Goal: Obtain resource: Download file/media

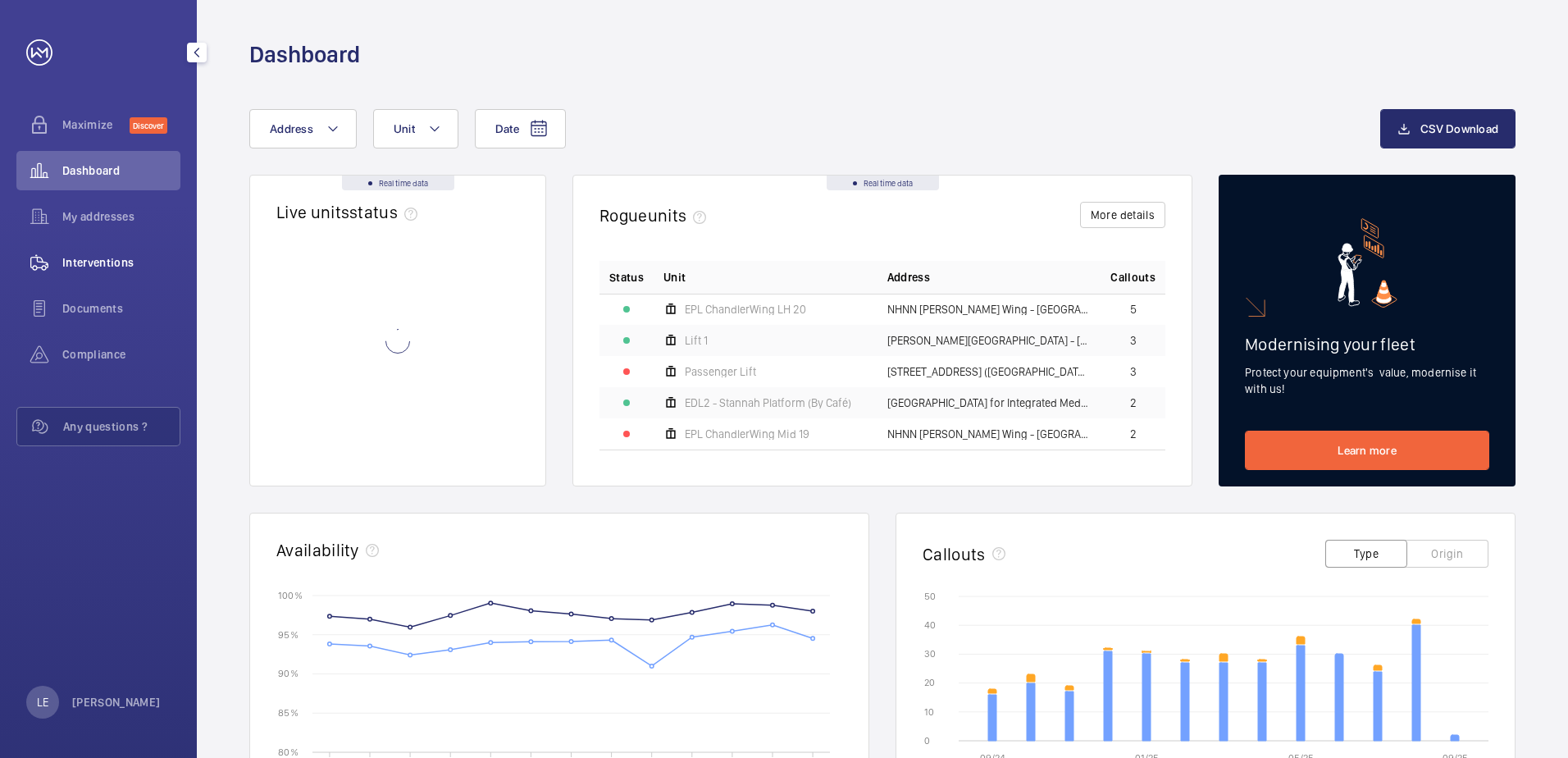
click at [108, 262] on span "Interventions" at bounding box center [121, 262] width 119 height 17
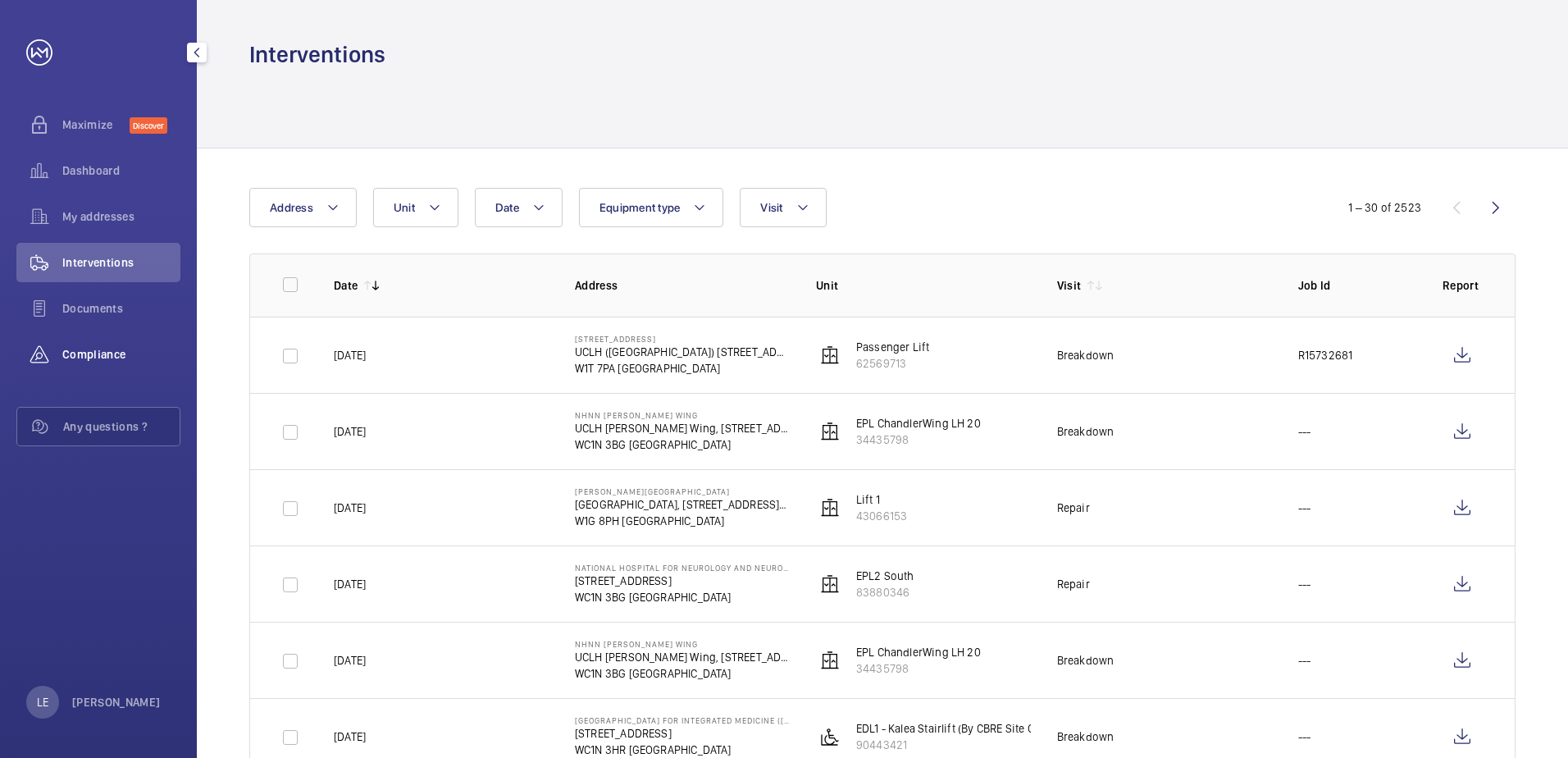
click at [116, 359] on span "Compliance" at bounding box center [121, 354] width 119 height 17
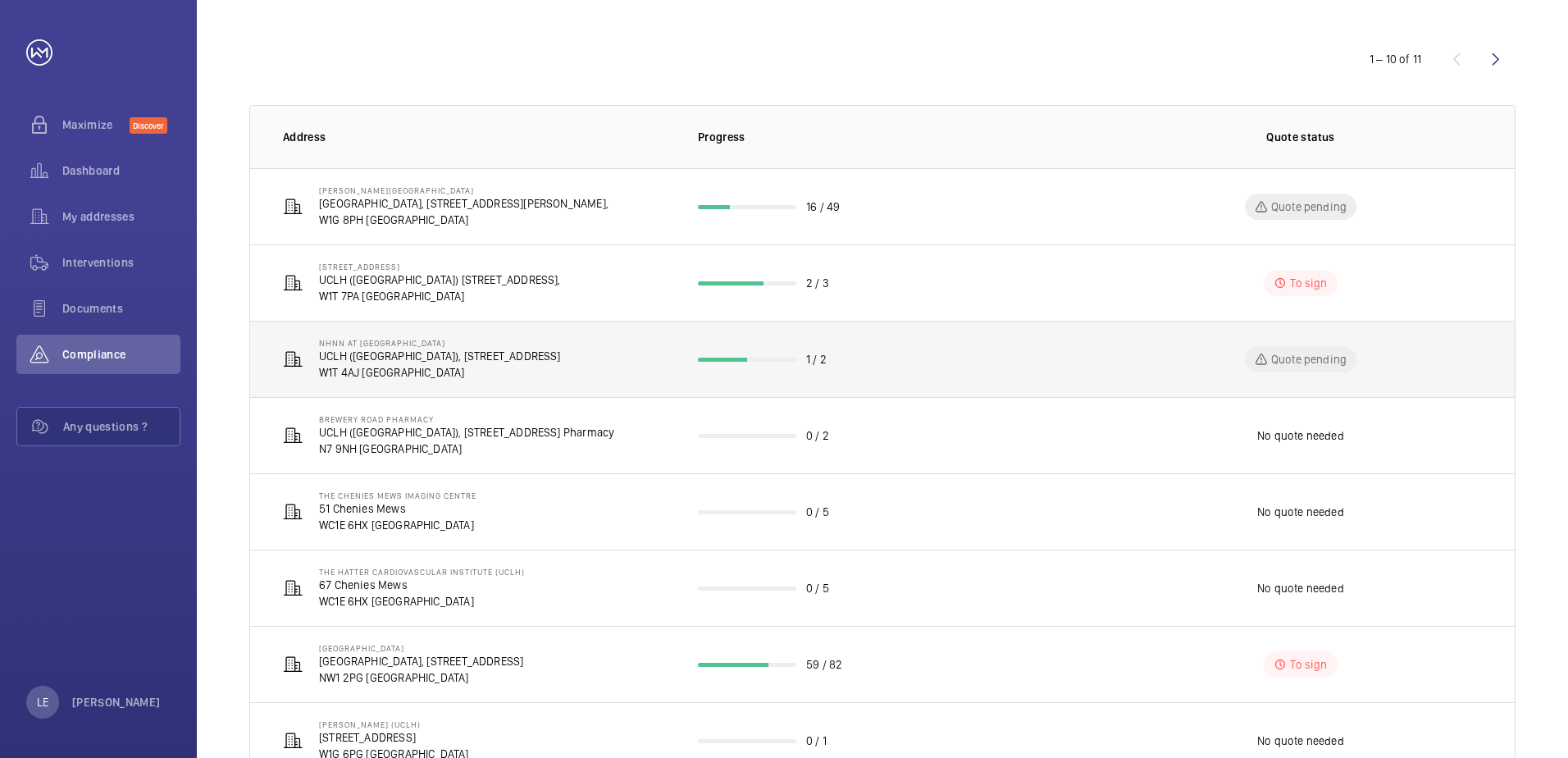
scroll to position [164, 0]
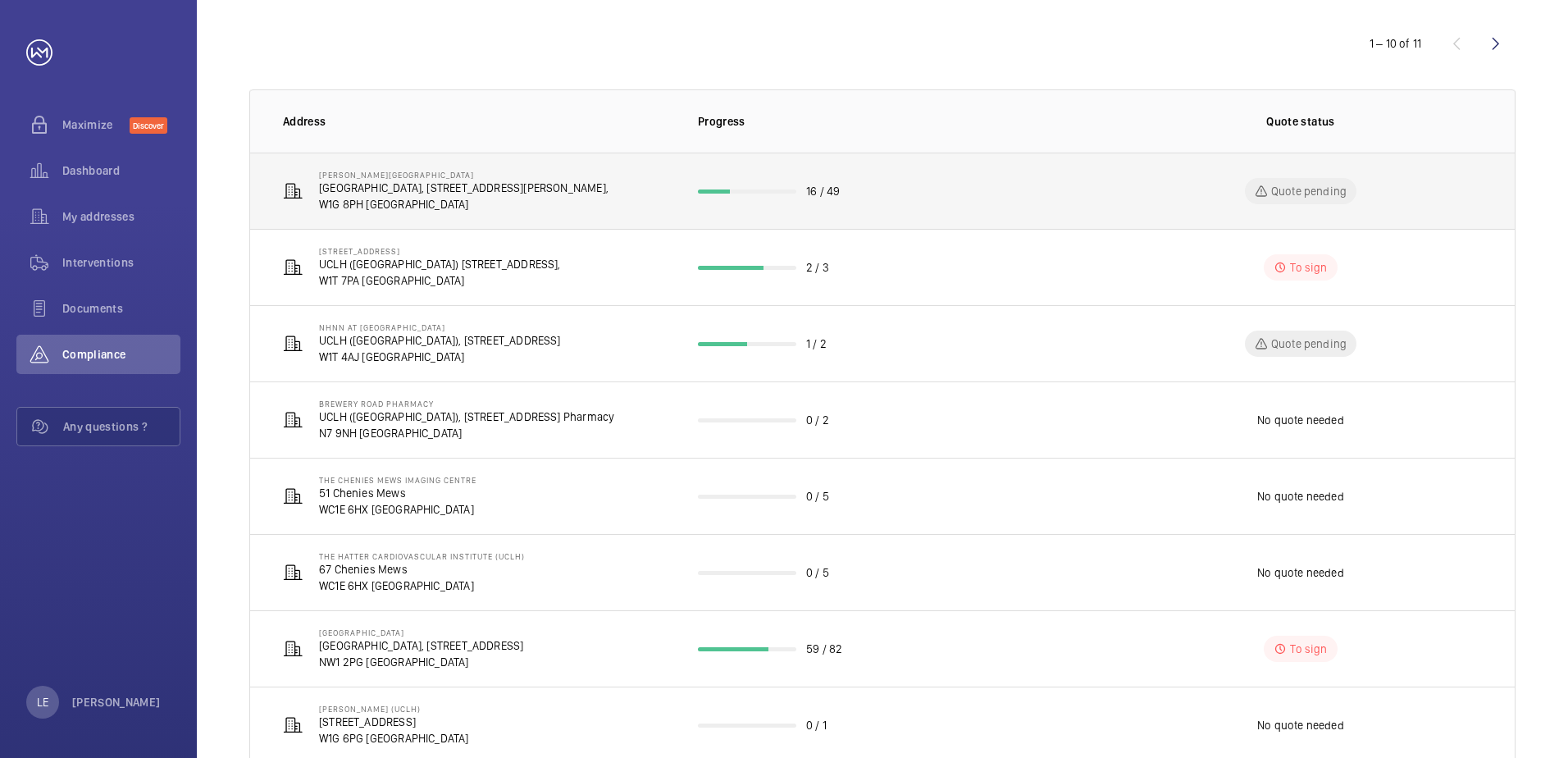
click at [474, 219] on td "[PERSON_NAME][GEOGRAPHIC_DATA][STREET_ADDRESS][PERSON_NAME]" at bounding box center [460, 191] width 421 height 76
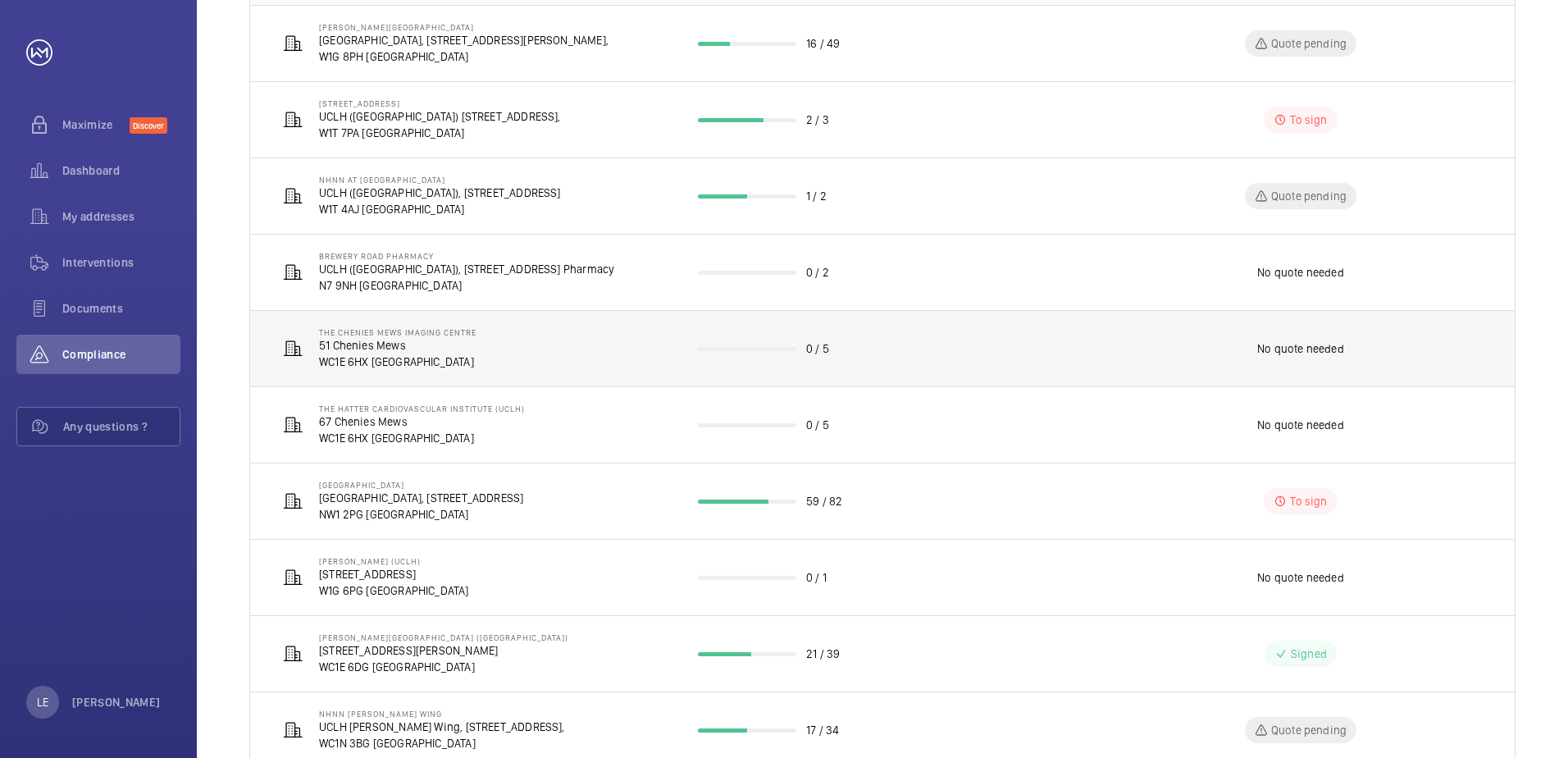
scroll to position [361, 0]
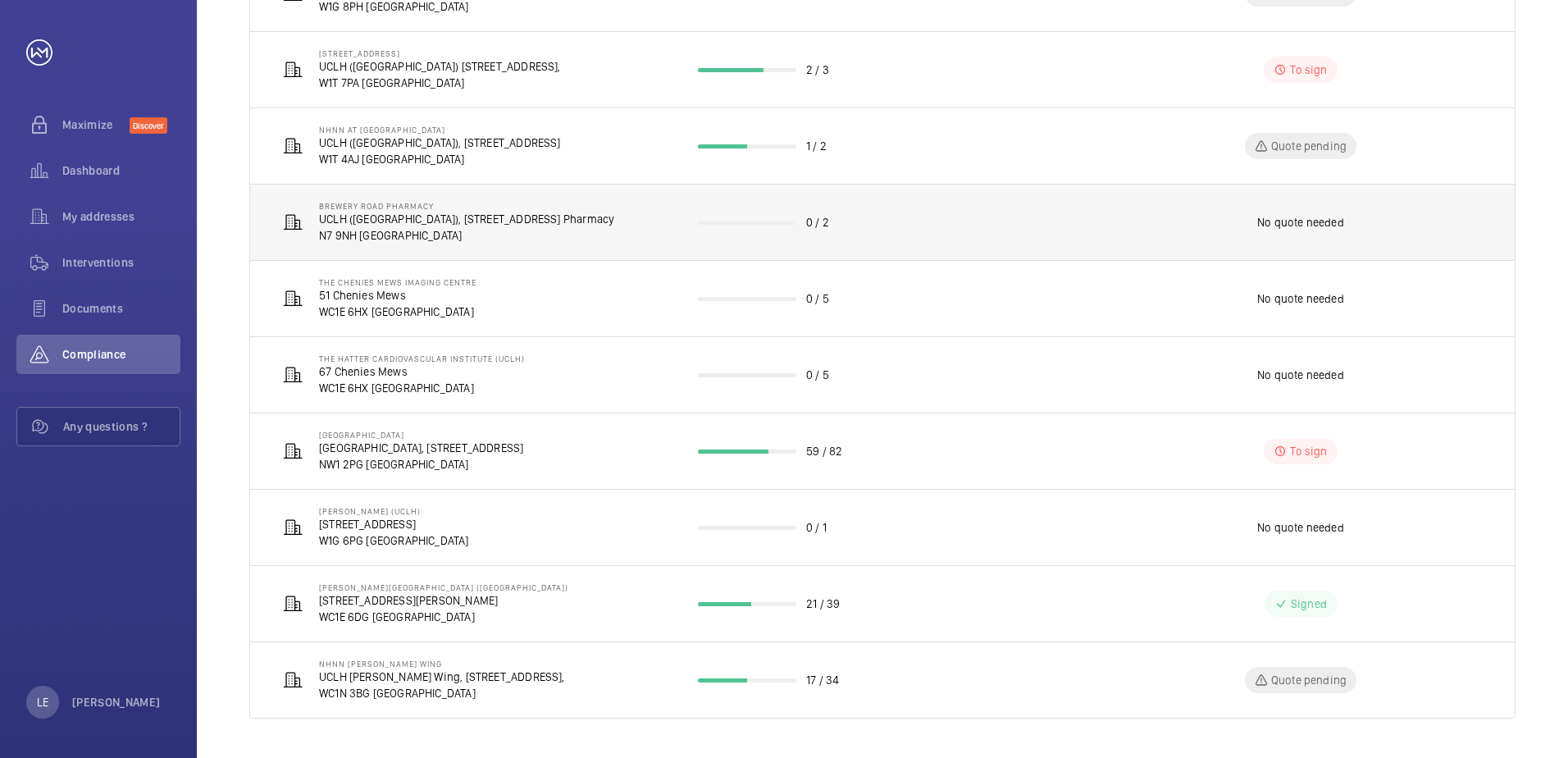
click at [505, 254] on td "Brewery Road Pharmacy UCLH ([GEOGRAPHIC_DATA]), [STREET_ADDRESS]" at bounding box center [460, 222] width 421 height 76
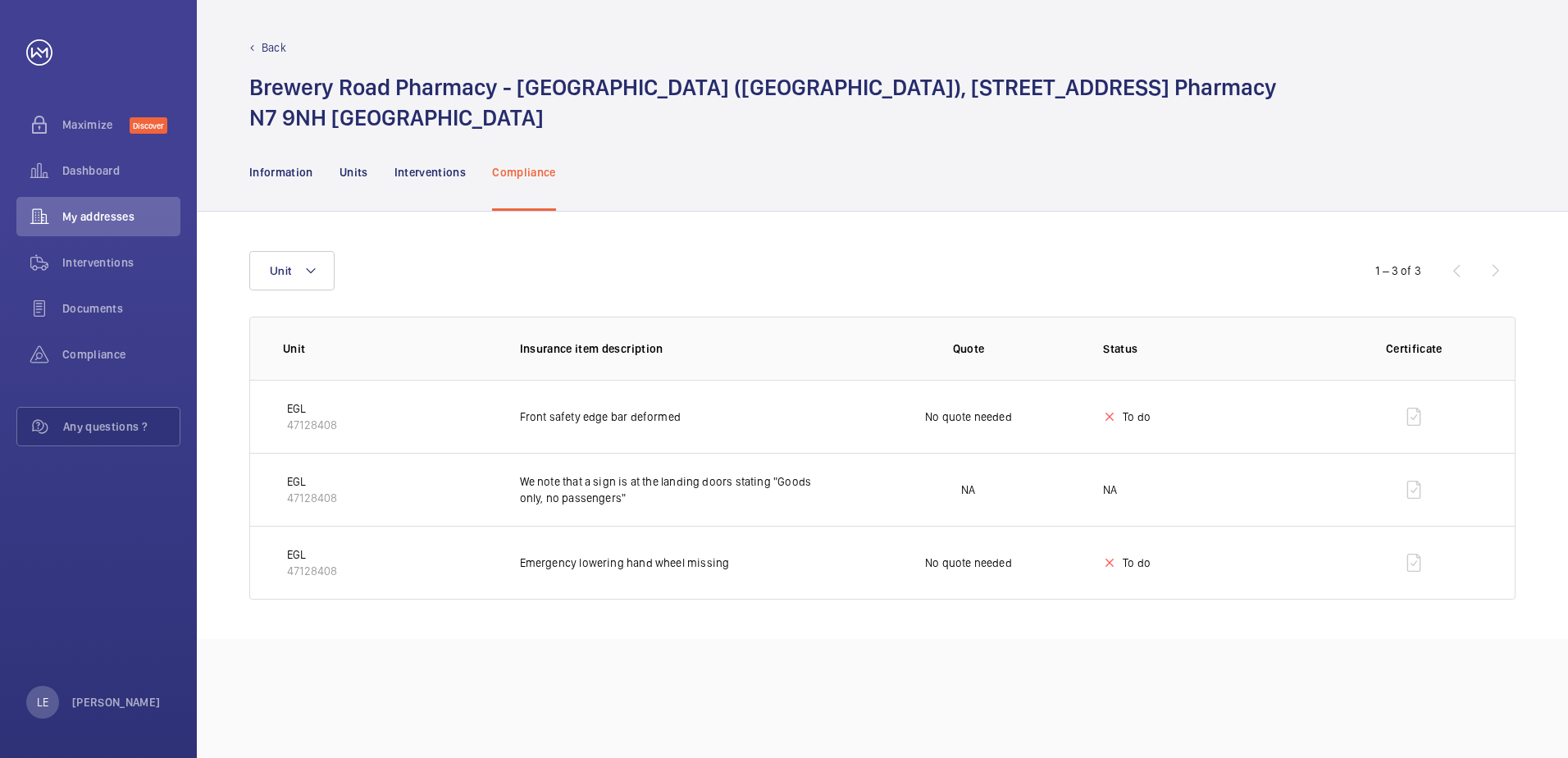
click at [321, 425] on p "47128408" at bounding box center [311, 424] width 50 height 17
click at [982, 403] on td "No quote needed" at bounding box center [955, 416] width 244 height 73
click at [91, 259] on span "Interventions" at bounding box center [121, 262] width 119 height 17
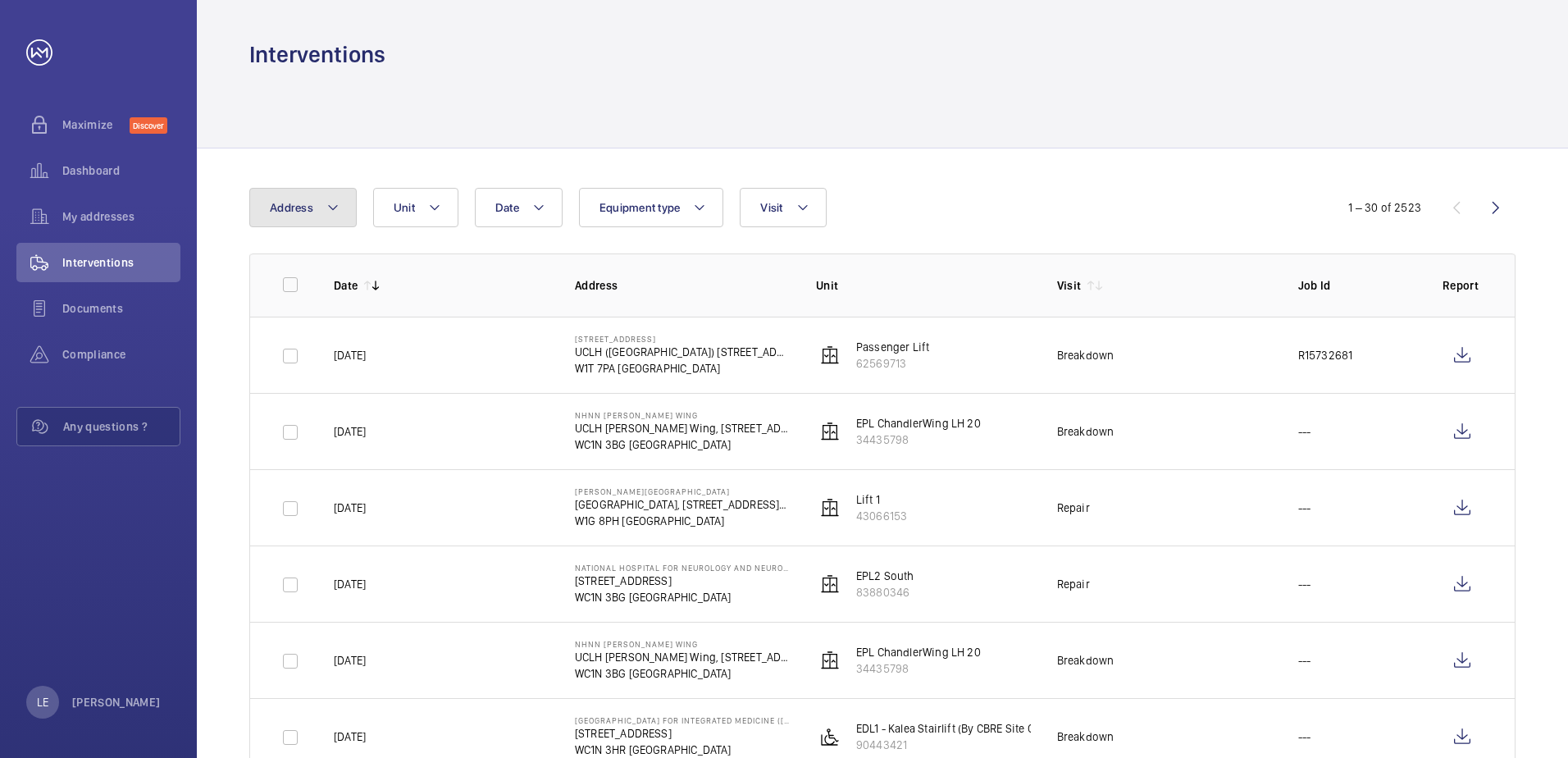
click at [311, 211] on span "Address" at bounding box center [291, 207] width 43 height 13
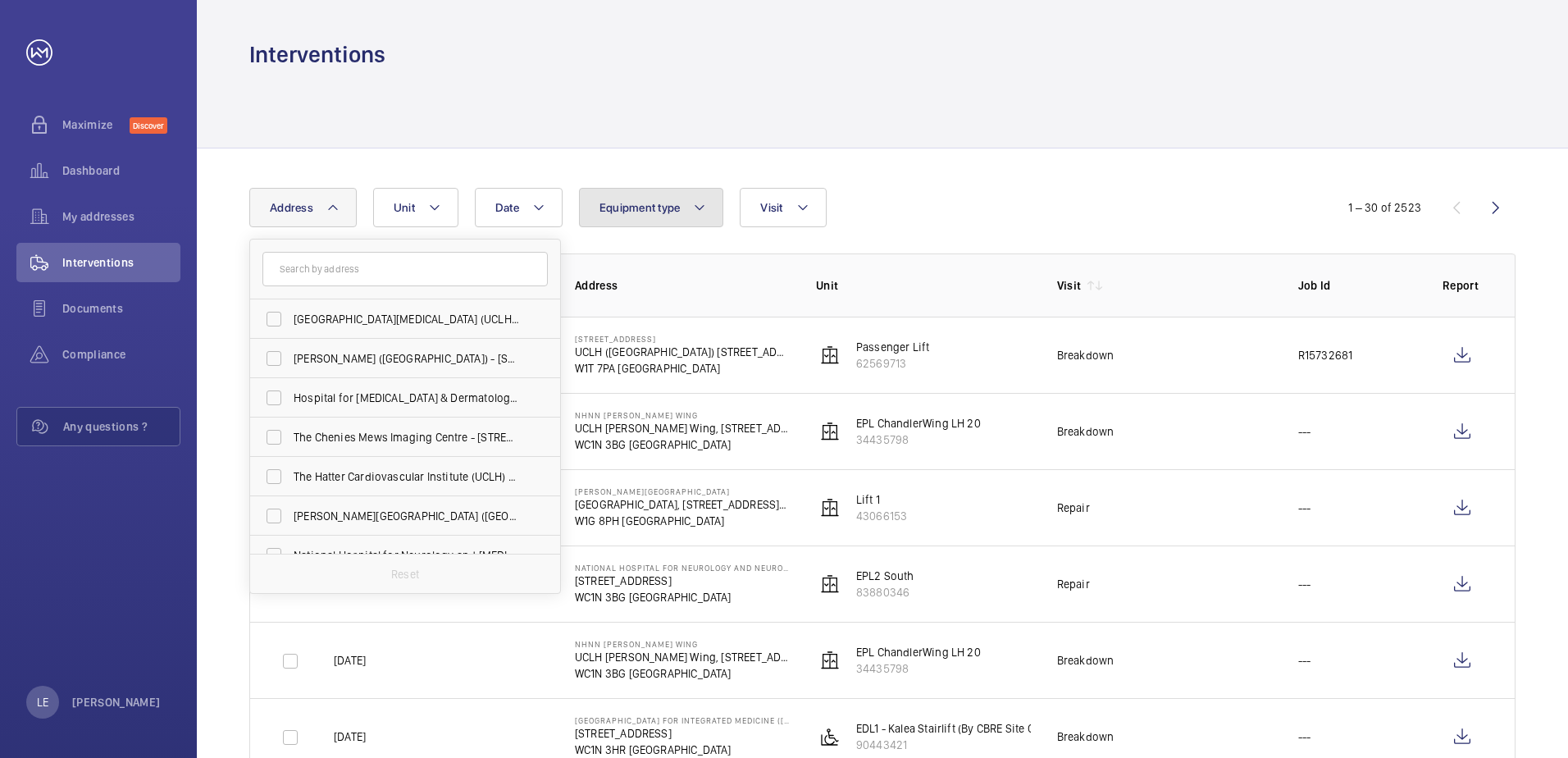
click at [663, 219] on button "Equipment type" at bounding box center [651, 208] width 145 height 39
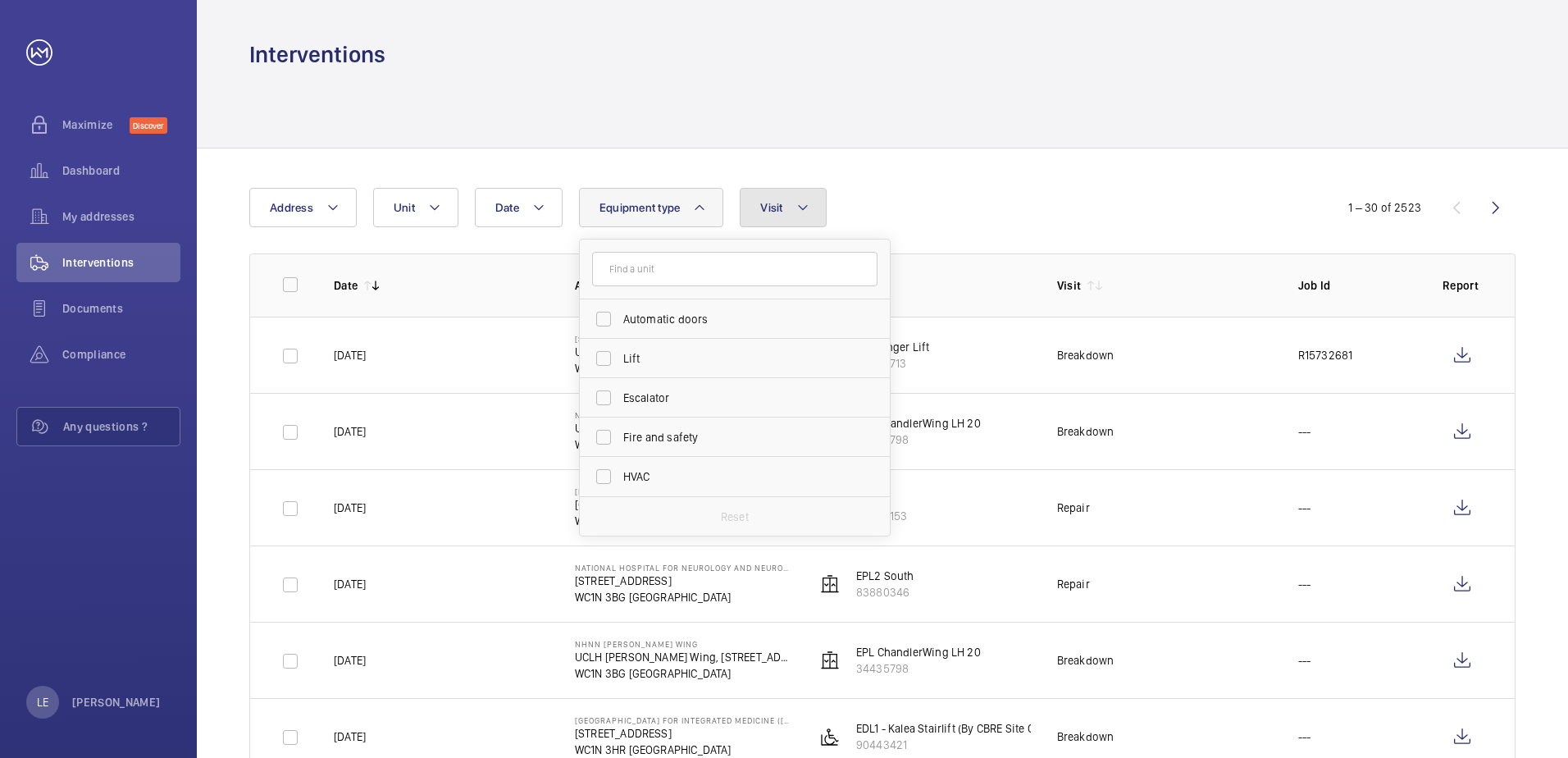
click at [765, 204] on span "Visit" at bounding box center [771, 207] width 23 height 13
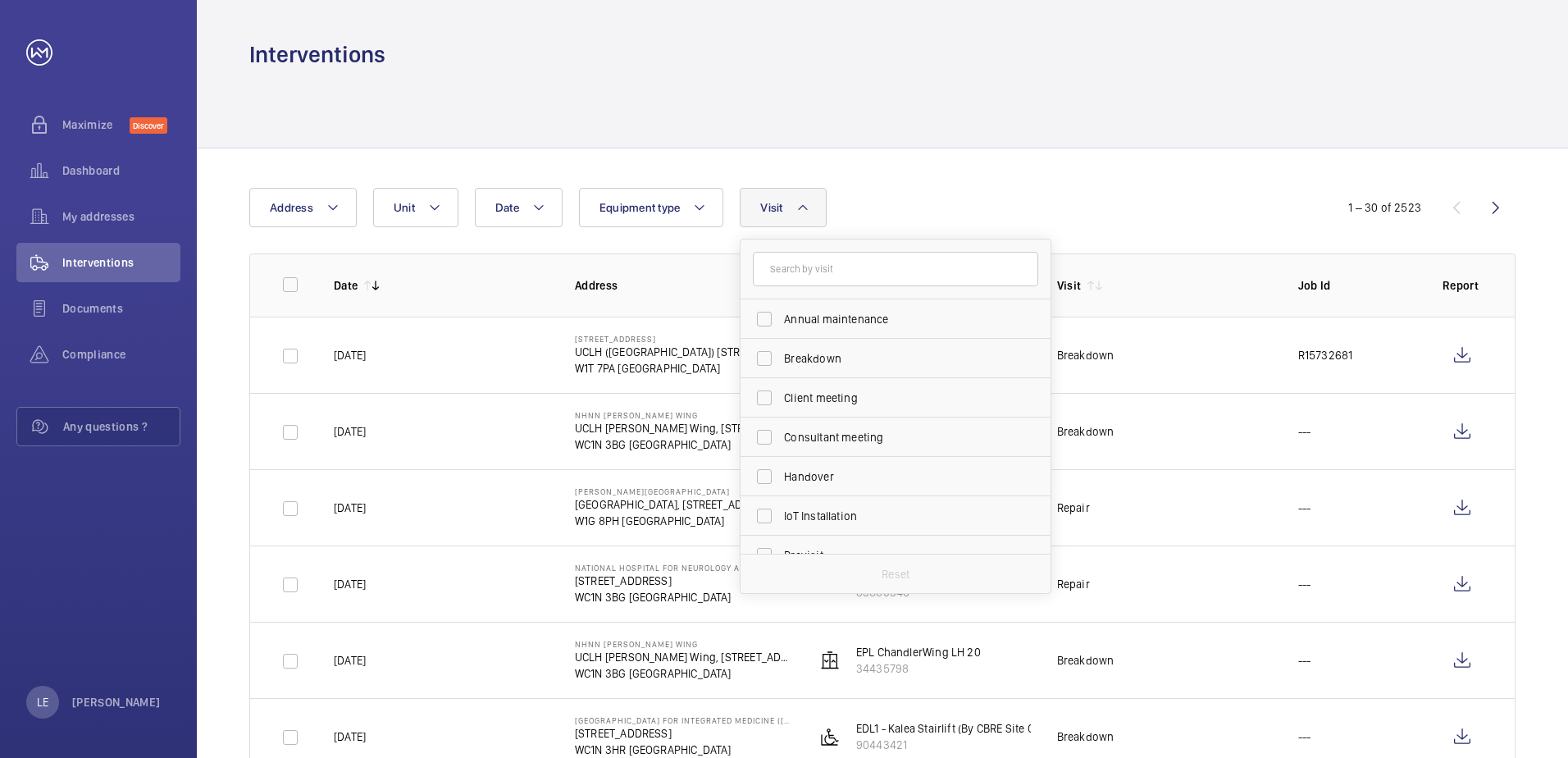
click at [974, 138] on div at bounding box center [881, 109] width 1266 height 78
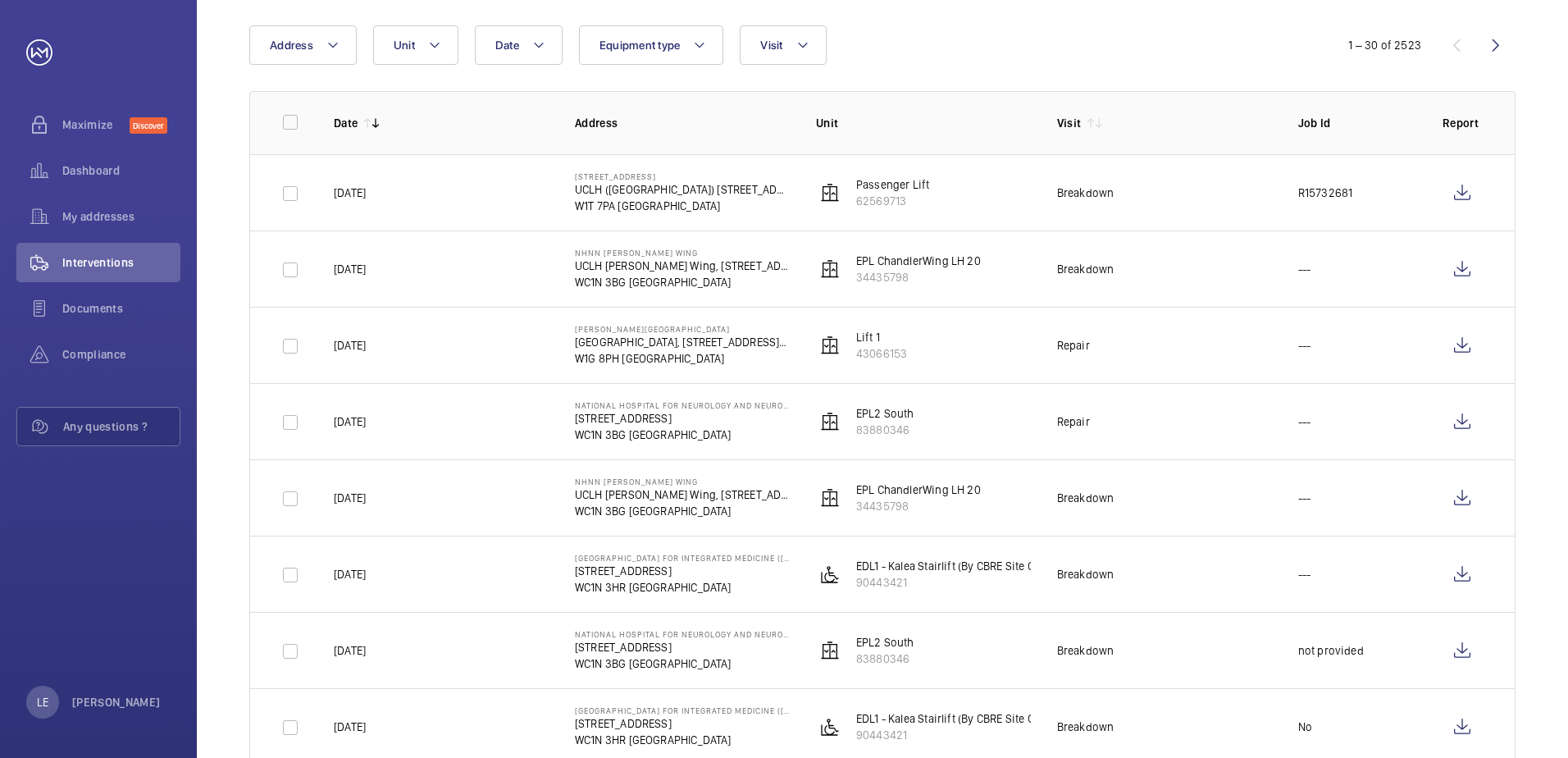
scroll to position [164, 0]
click at [1463, 190] on wm-front-icon-button at bounding box center [1462, 191] width 39 height 39
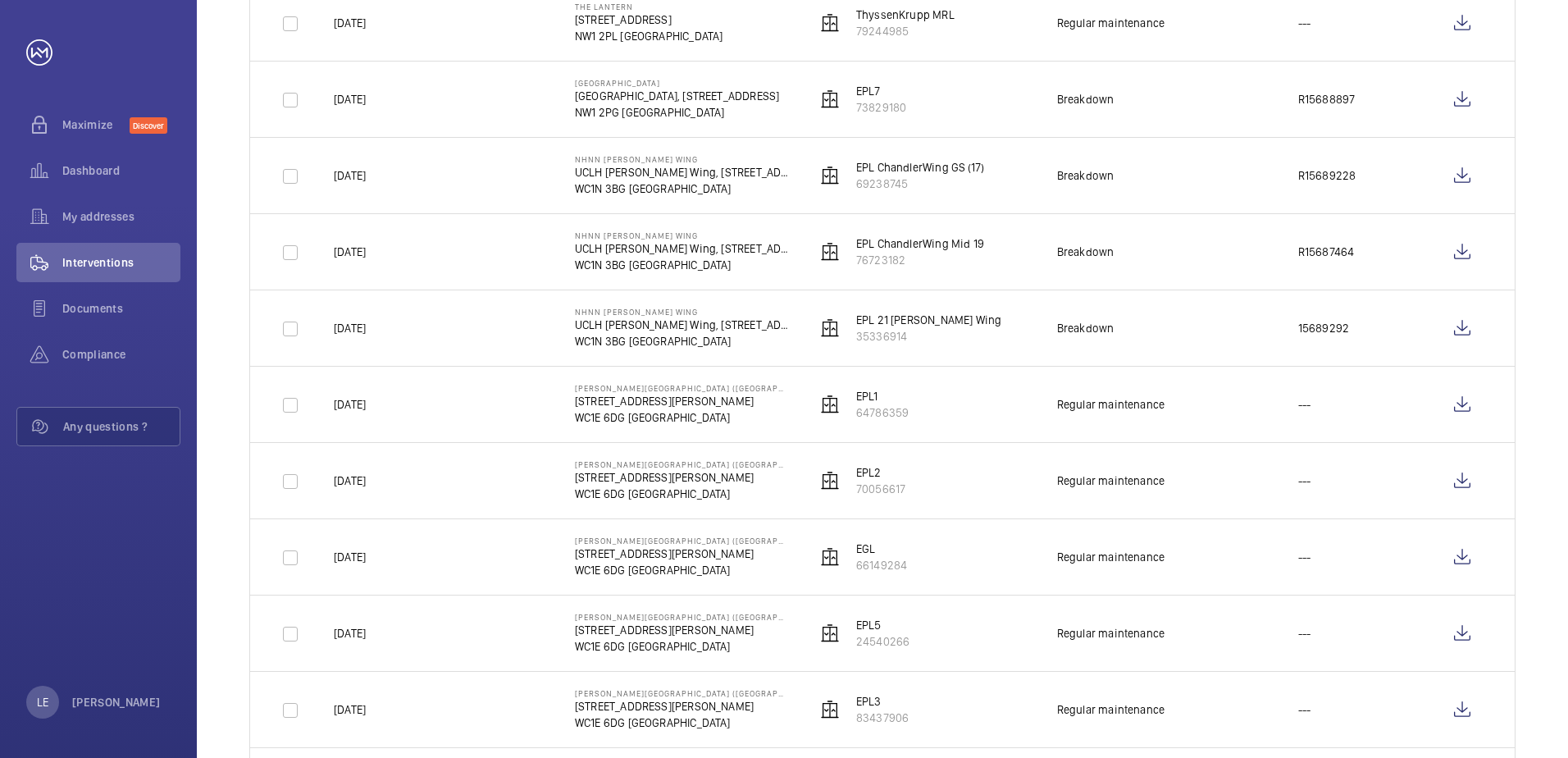
scroll to position [984, 0]
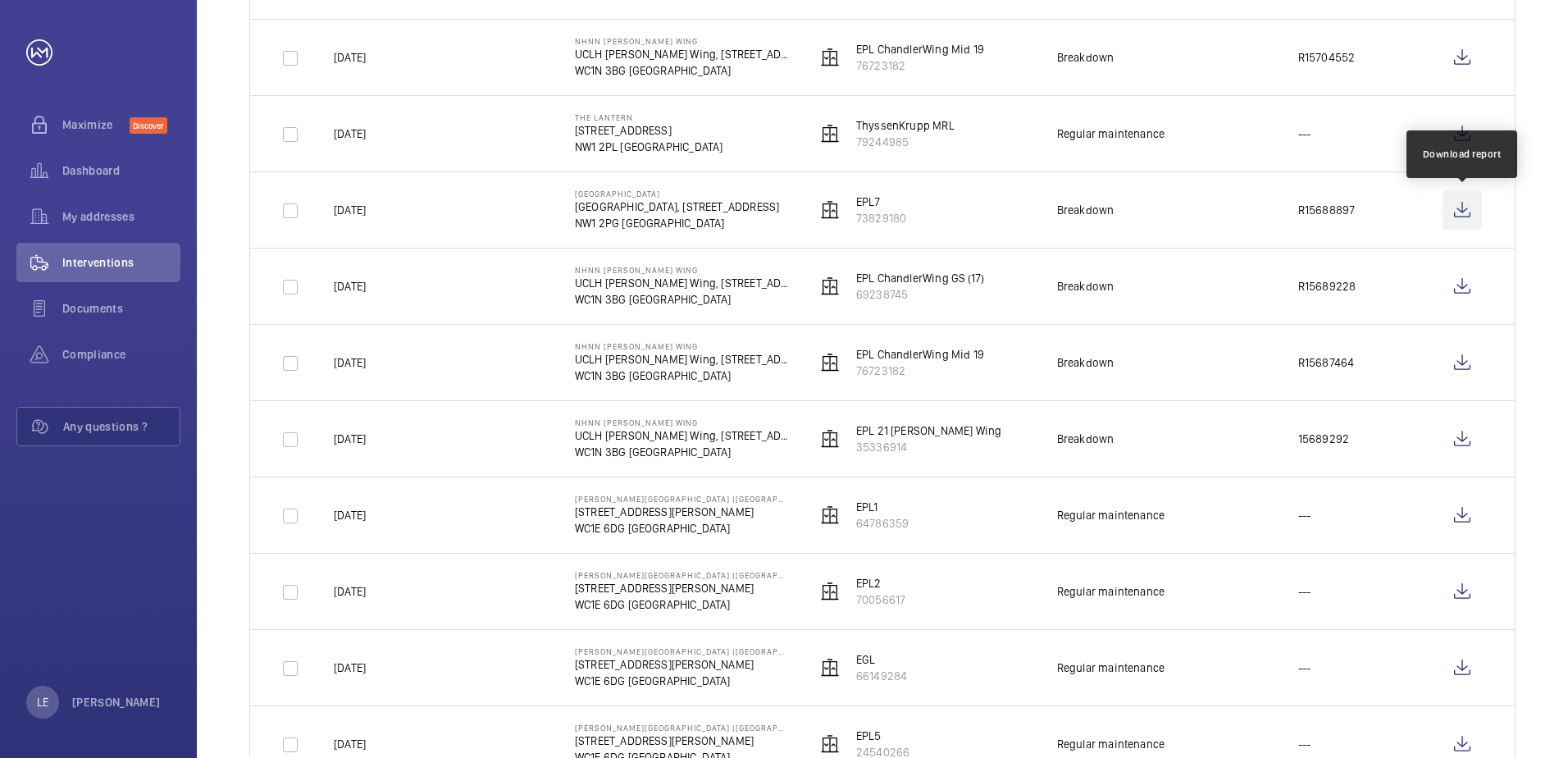
click at [1450, 213] on wm-front-icon-button at bounding box center [1462, 210] width 39 height 39
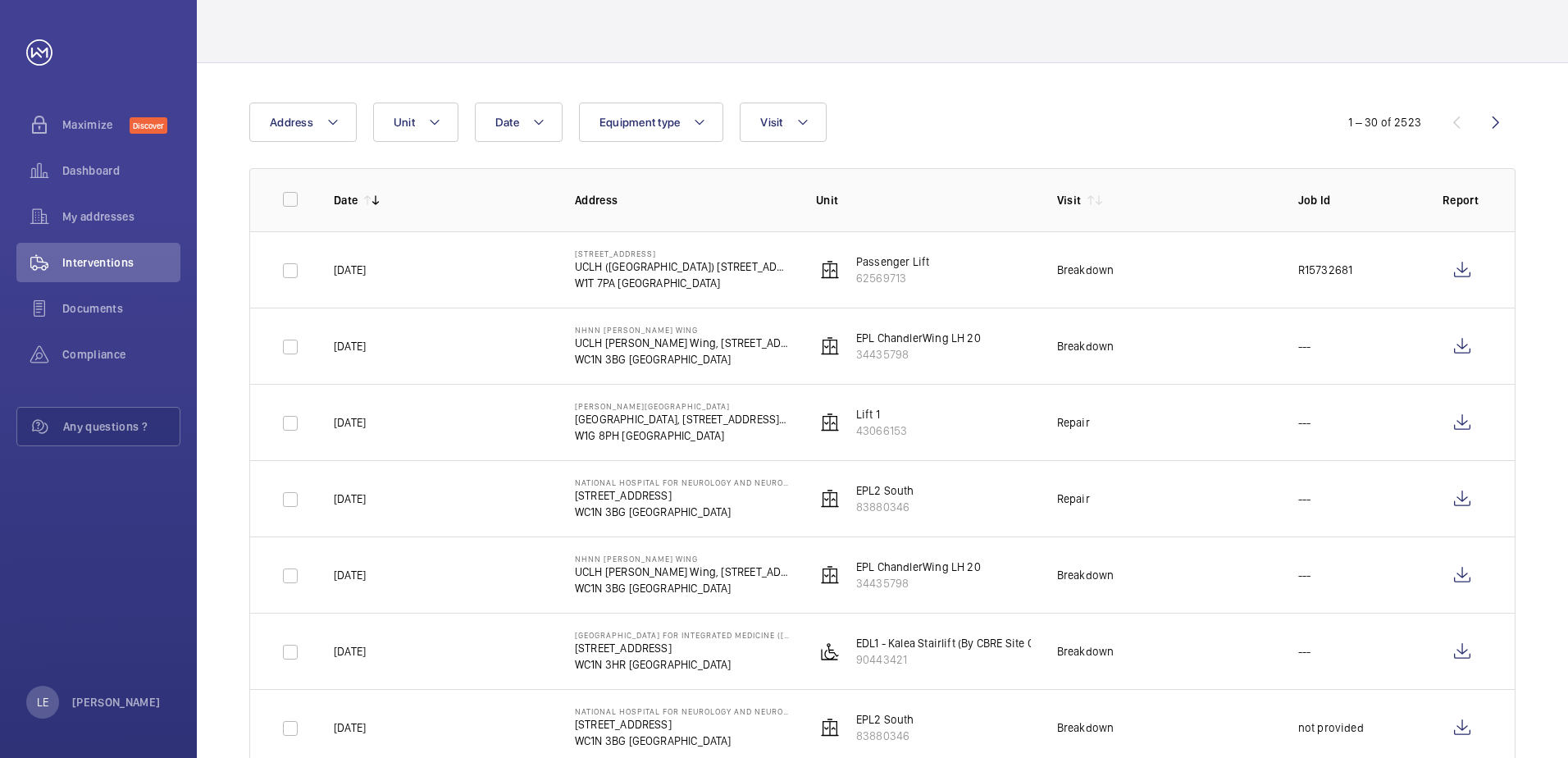
scroll to position [0, 0]
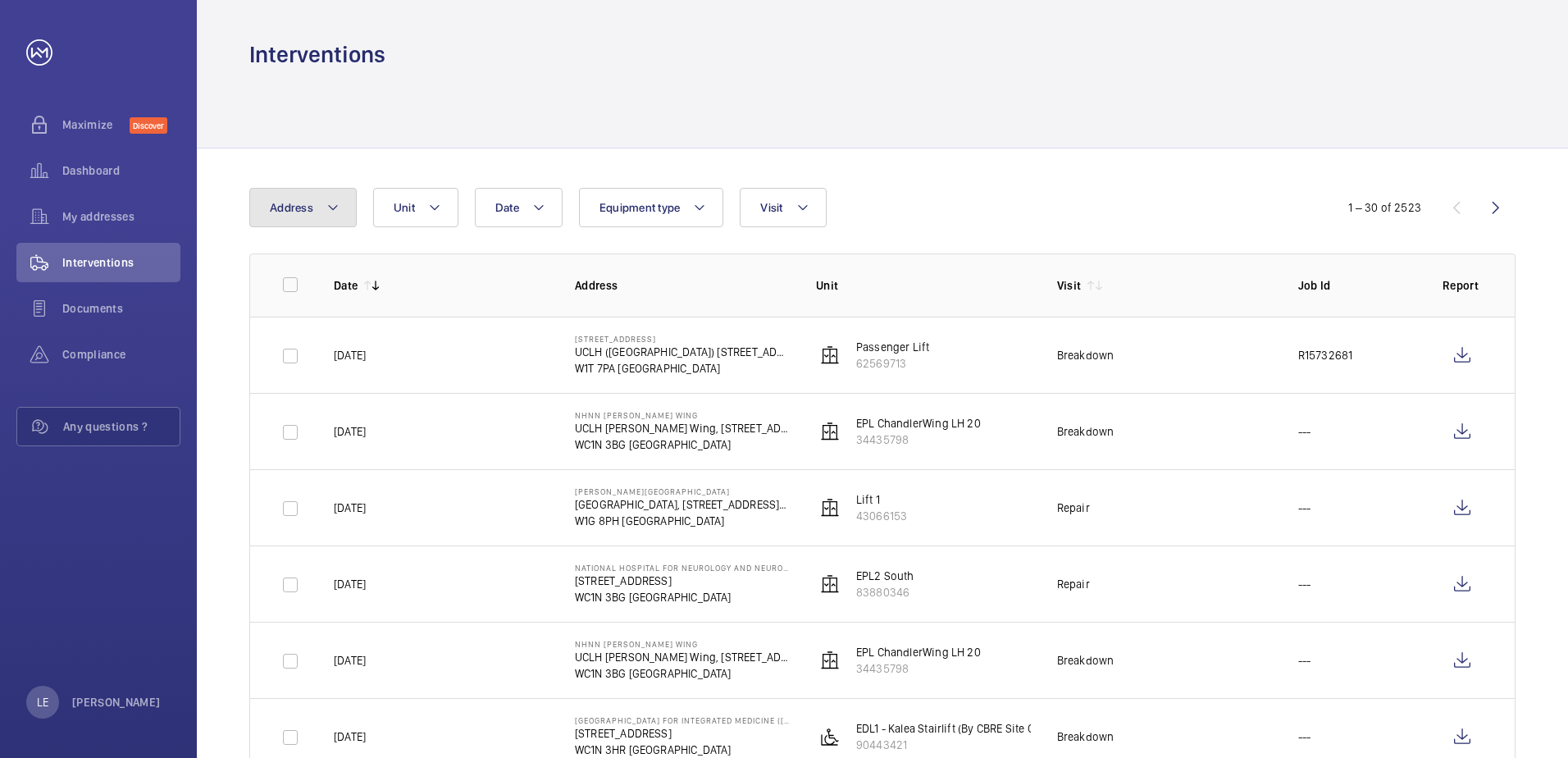
click at [302, 204] on span "Address" at bounding box center [291, 207] width 43 height 13
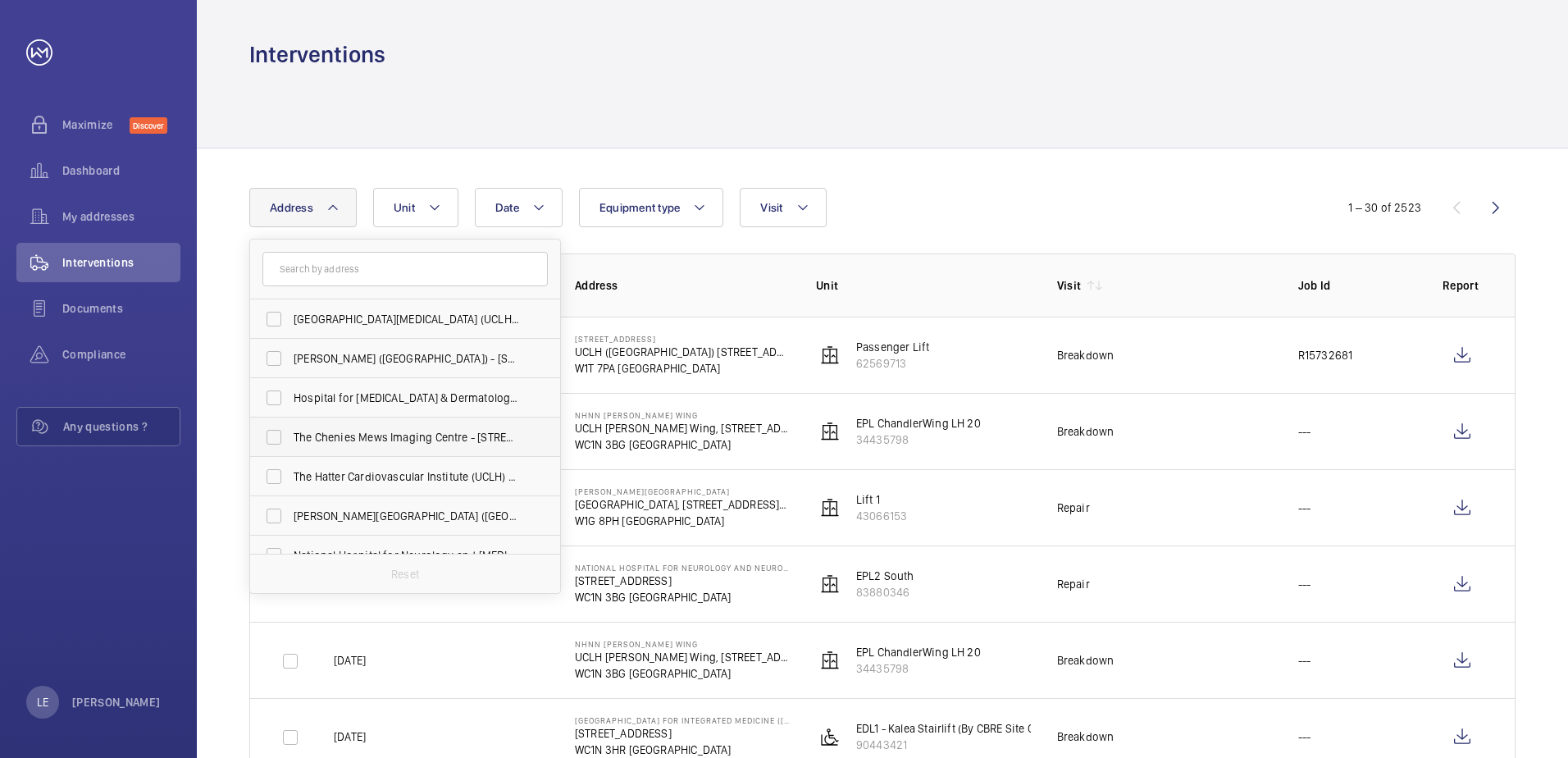
click at [404, 441] on span "The Chenies Mews Imaging Centre - [STREET_ADDRESS]" at bounding box center [406, 437] width 225 height 17
click at [290, 441] on input "The Chenies Mews Imaging Centre - [STREET_ADDRESS]" at bounding box center [273, 436] width 32 height 32
checkbox input "true"
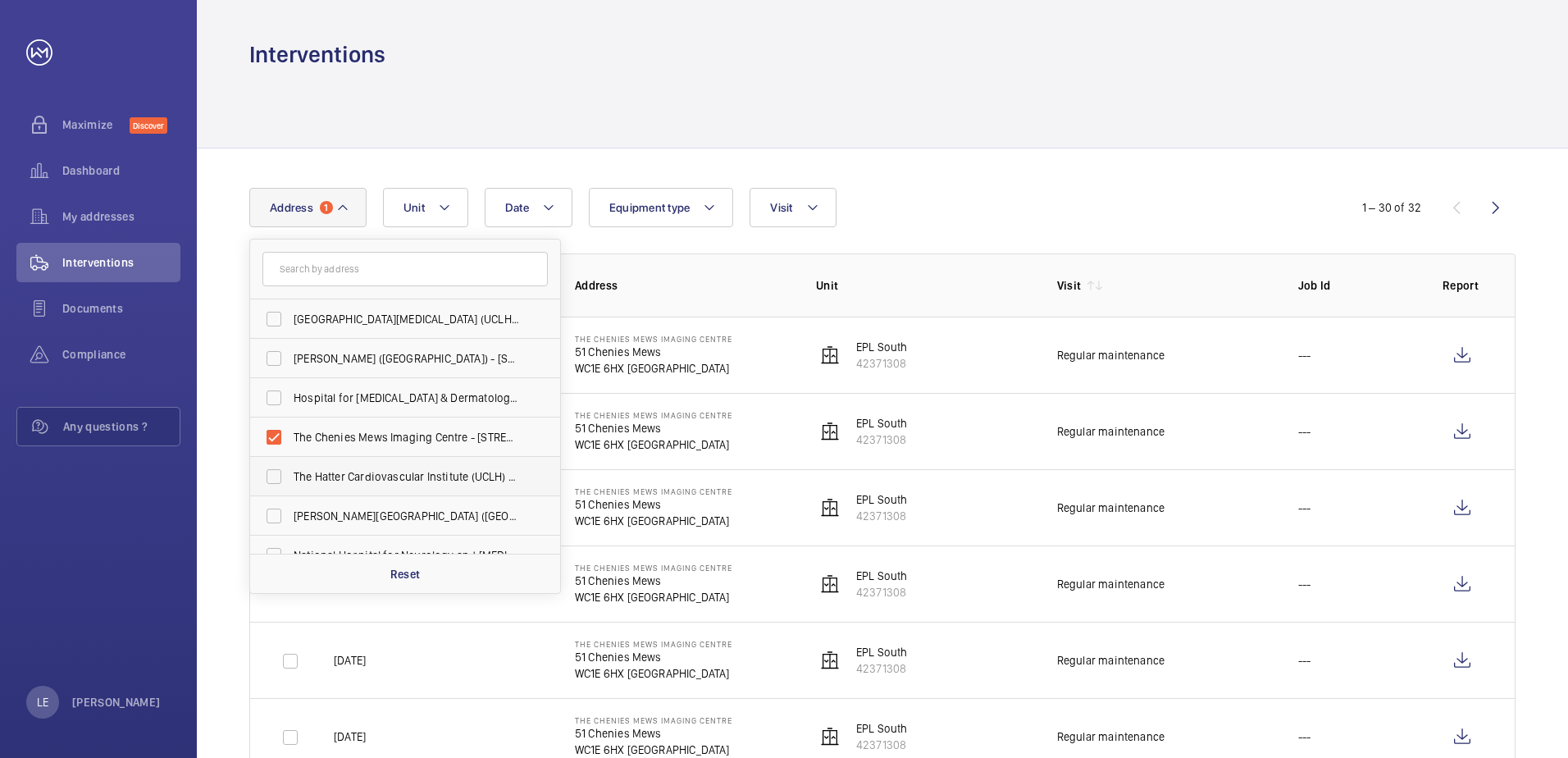
click at [413, 484] on label "The Hatter Cardiovascular Institute (UCLH) - [STREET_ADDRESS]" at bounding box center [392, 476] width 285 height 39
click at [290, 484] on input "The Hatter Cardiovascular Institute (UCLH) - [STREET_ADDRESS]" at bounding box center [273, 476] width 32 height 32
checkbox input "true"
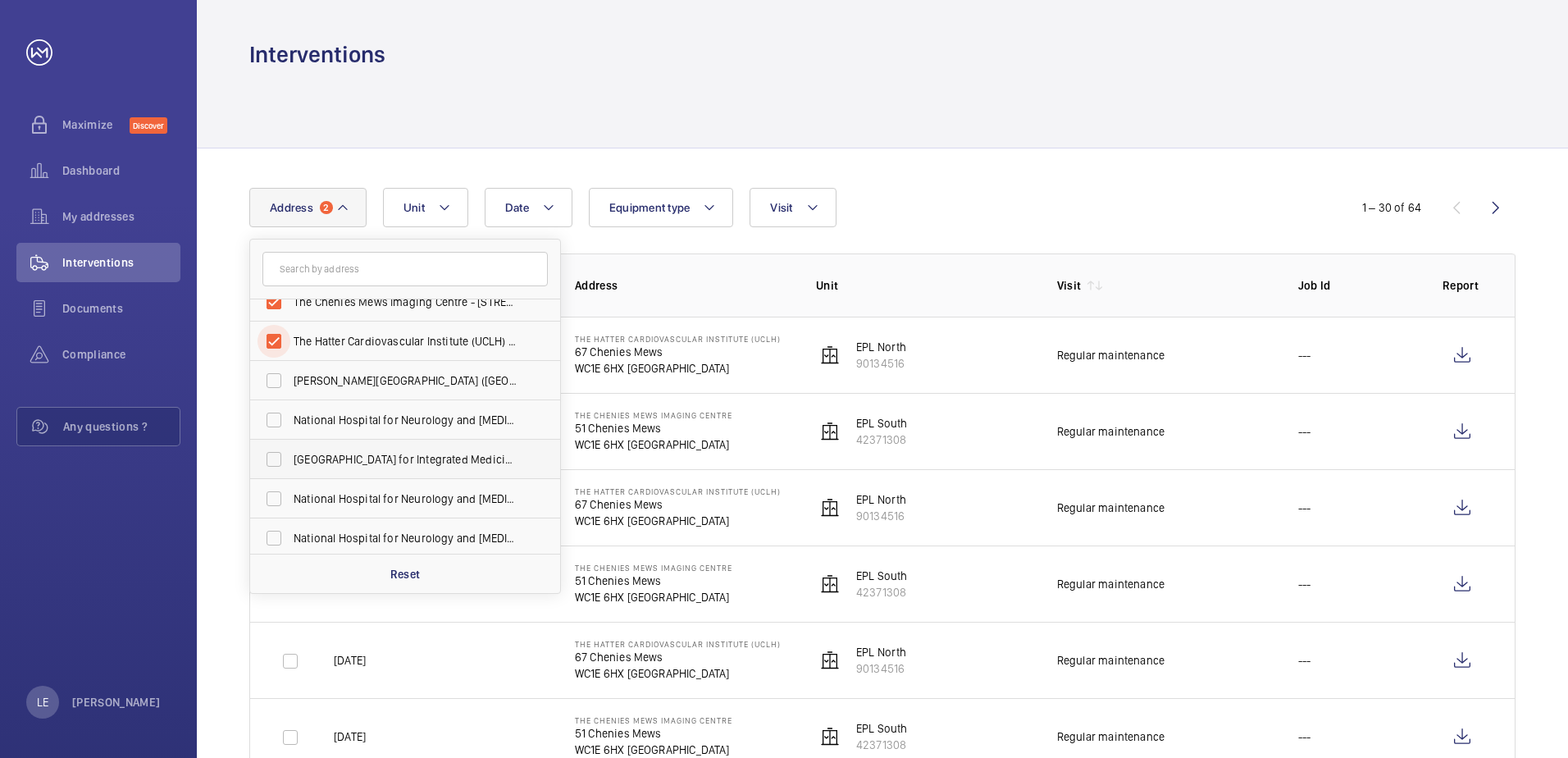
scroll to position [164, 0]
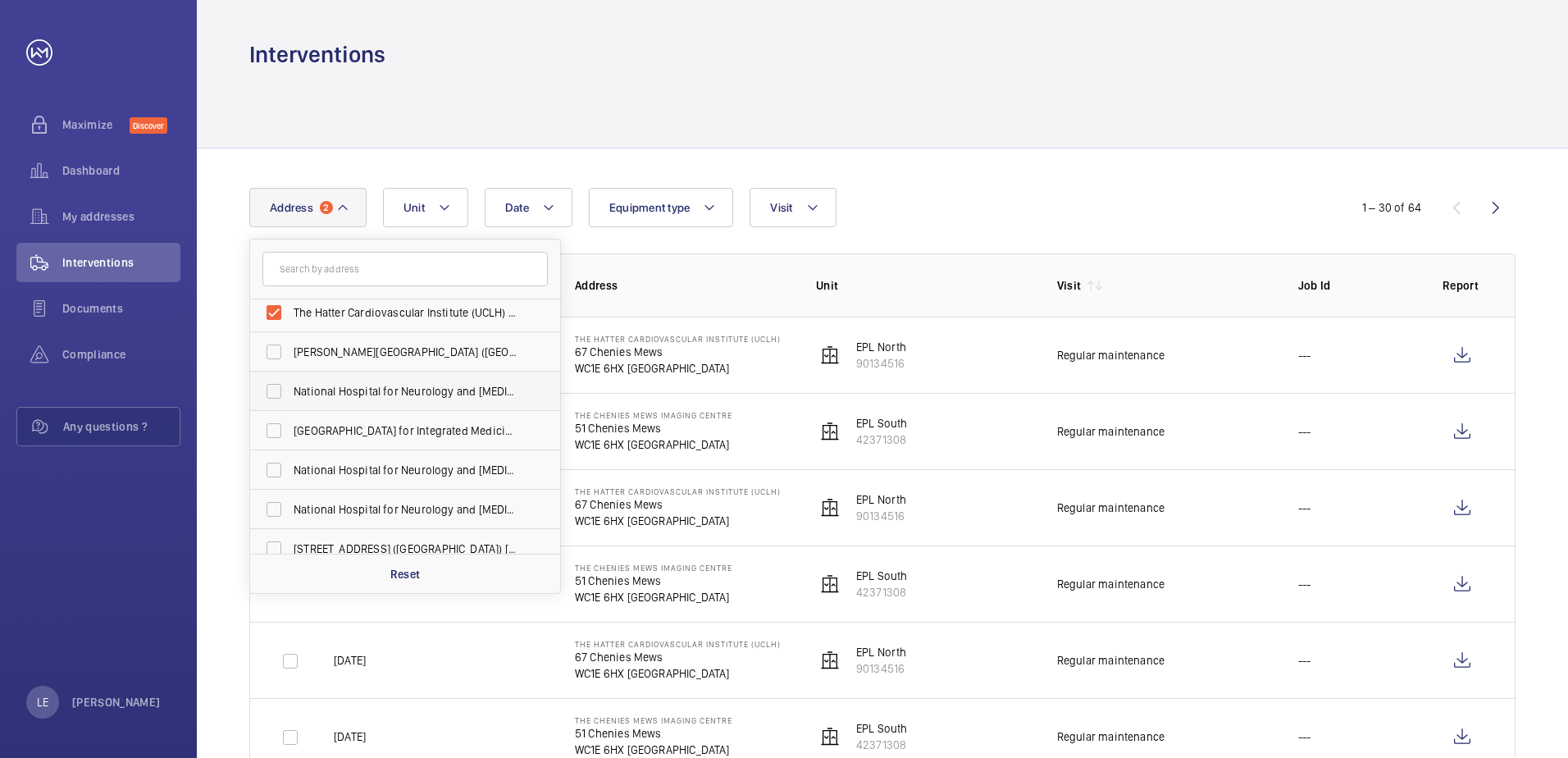
click at [386, 392] on span "National Hospital for Neurology and [MEDICAL_DATA] - [STREET_ADDRESS]" at bounding box center [406, 391] width 225 height 17
click at [290, 392] on input "National Hospital for Neurology and [MEDICAL_DATA] - [STREET_ADDRESS]" at bounding box center [273, 391] width 32 height 32
click at [386, 392] on span "National Hospital for Neurology and [MEDICAL_DATA] - [STREET_ADDRESS]" at bounding box center [406, 391] width 225 height 17
click at [290, 392] on input "National Hospital for Neurology and [MEDICAL_DATA] - [STREET_ADDRESS]" at bounding box center [273, 391] width 32 height 32
checkbox input "false"
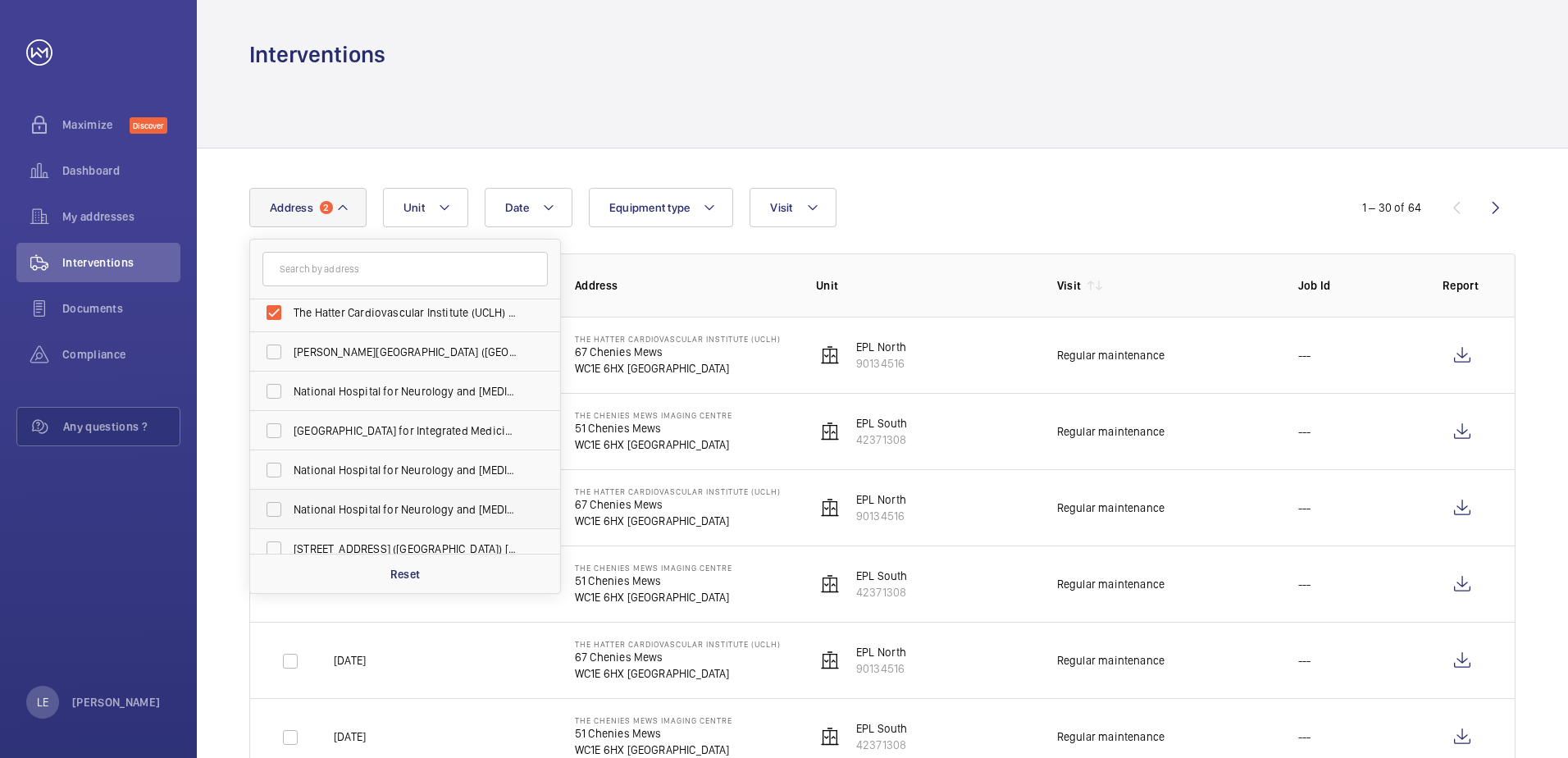
click at [400, 521] on label "National Hospital for Neurology and [MEDICAL_DATA] ([GEOGRAPHIC_DATA][PERSON_NA…" at bounding box center [392, 509] width 285 height 39
click at [290, 521] on input "National Hospital for Neurology and [MEDICAL_DATA] ([GEOGRAPHIC_DATA][PERSON_NA…" at bounding box center [273, 508] width 32 height 32
click at [400, 505] on span "National Hospital for Neurology and [MEDICAL_DATA] ([GEOGRAPHIC_DATA][PERSON_NA…" at bounding box center [406, 508] width 225 height 17
click at [290, 505] on input "National Hospital for Neurology and [MEDICAL_DATA] ([GEOGRAPHIC_DATA][PERSON_NA…" at bounding box center [273, 508] width 32 height 32
checkbox input "false"
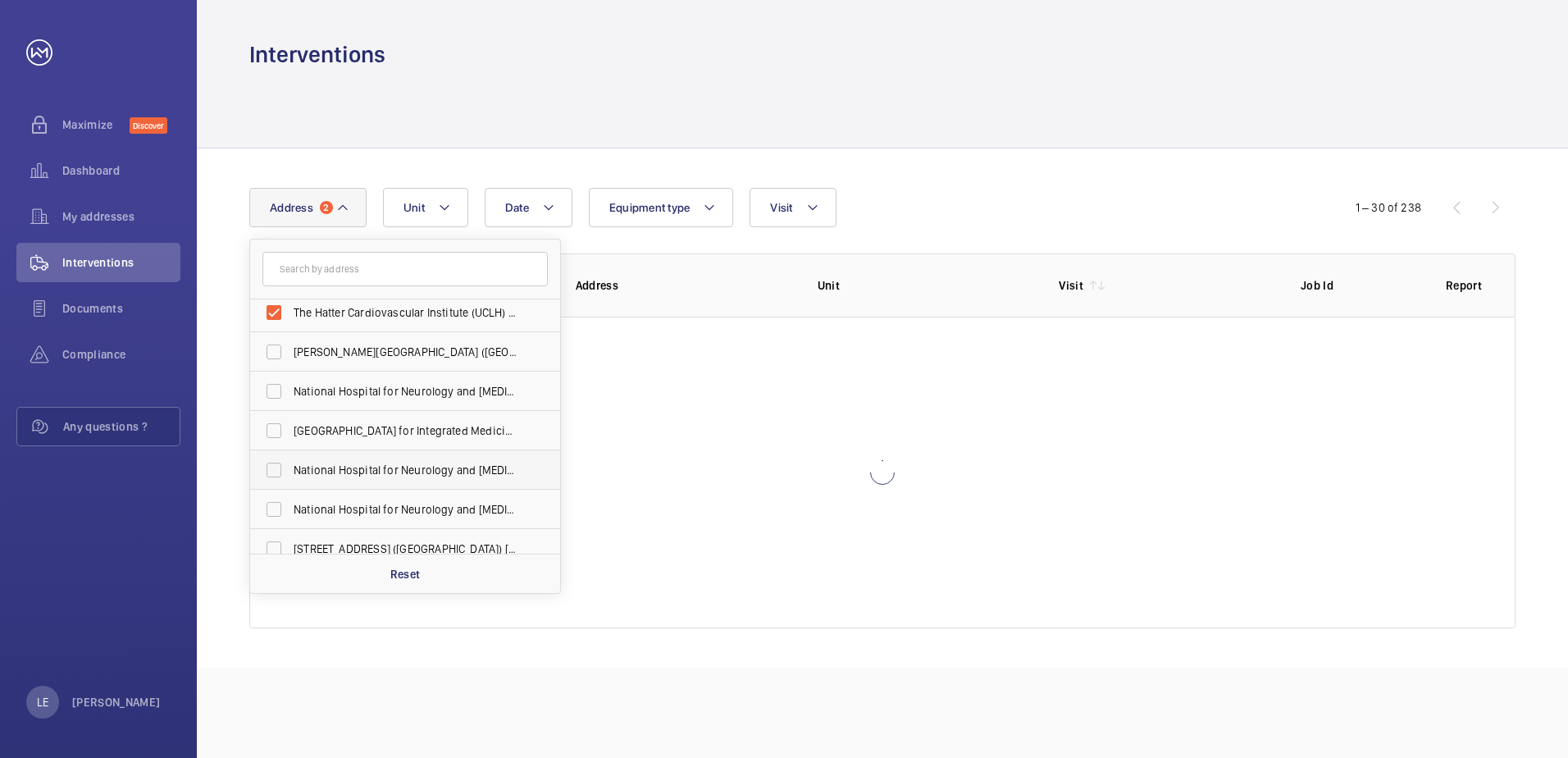
click at [391, 471] on span "National Hospital for Neurology and [MEDICAL_DATA] - [STREET_ADDRESS]" at bounding box center [406, 469] width 225 height 17
click at [290, 471] on input "National Hospital for Neurology and [MEDICAL_DATA] - [STREET_ADDRESS]" at bounding box center [273, 469] width 32 height 32
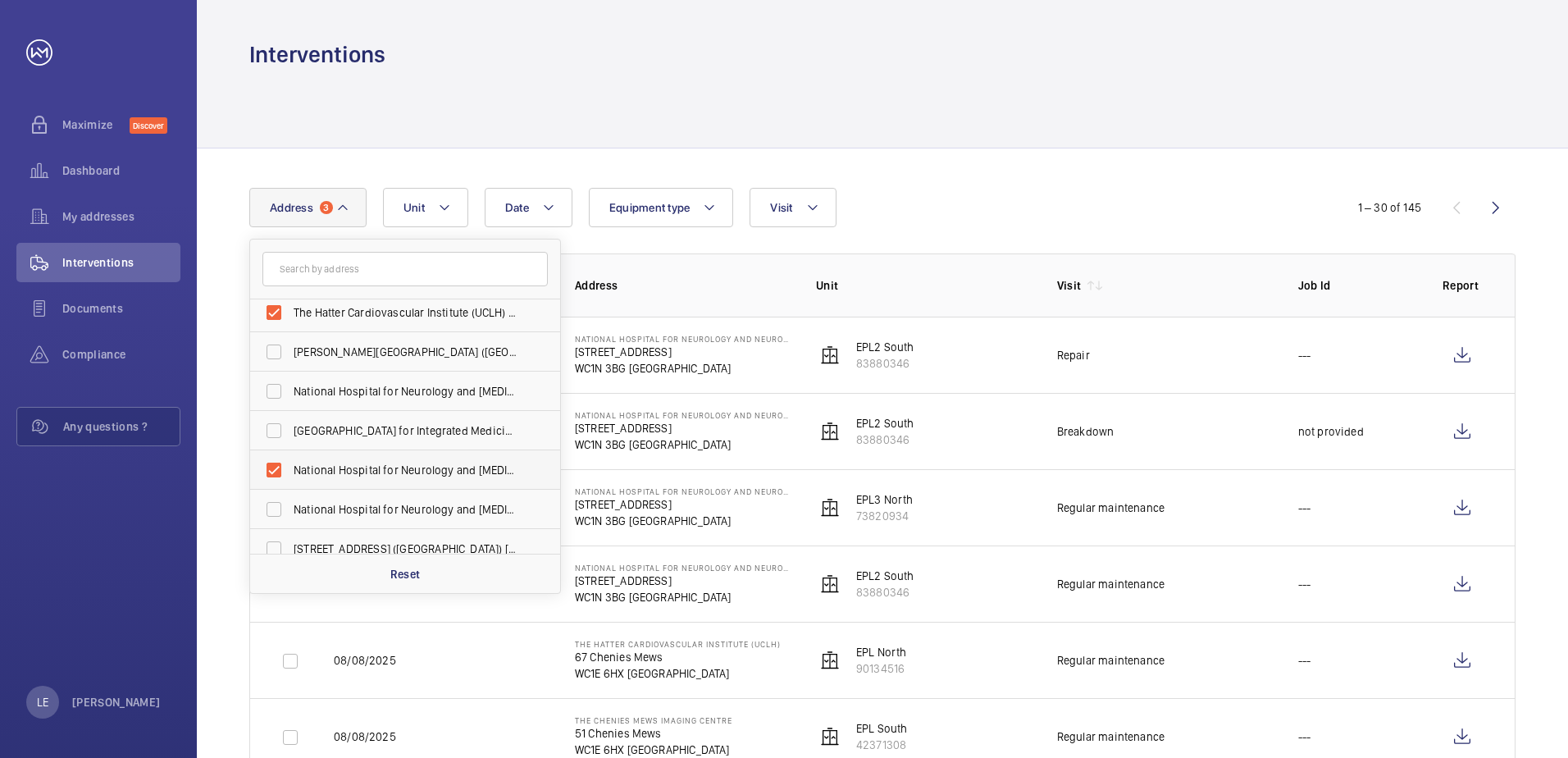
click at [391, 471] on span "National Hospital for Neurology and [MEDICAL_DATA] - [STREET_ADDRESS]" at bounding box center [406, 469] width 225 height 17
click at [290, 471] on input "National Hospital for Neurology and [MEDICAL_DATA] - [STREET_ADDRESS]" at bounding box center [273, 469] width 32 height 32
checkbox input "false"
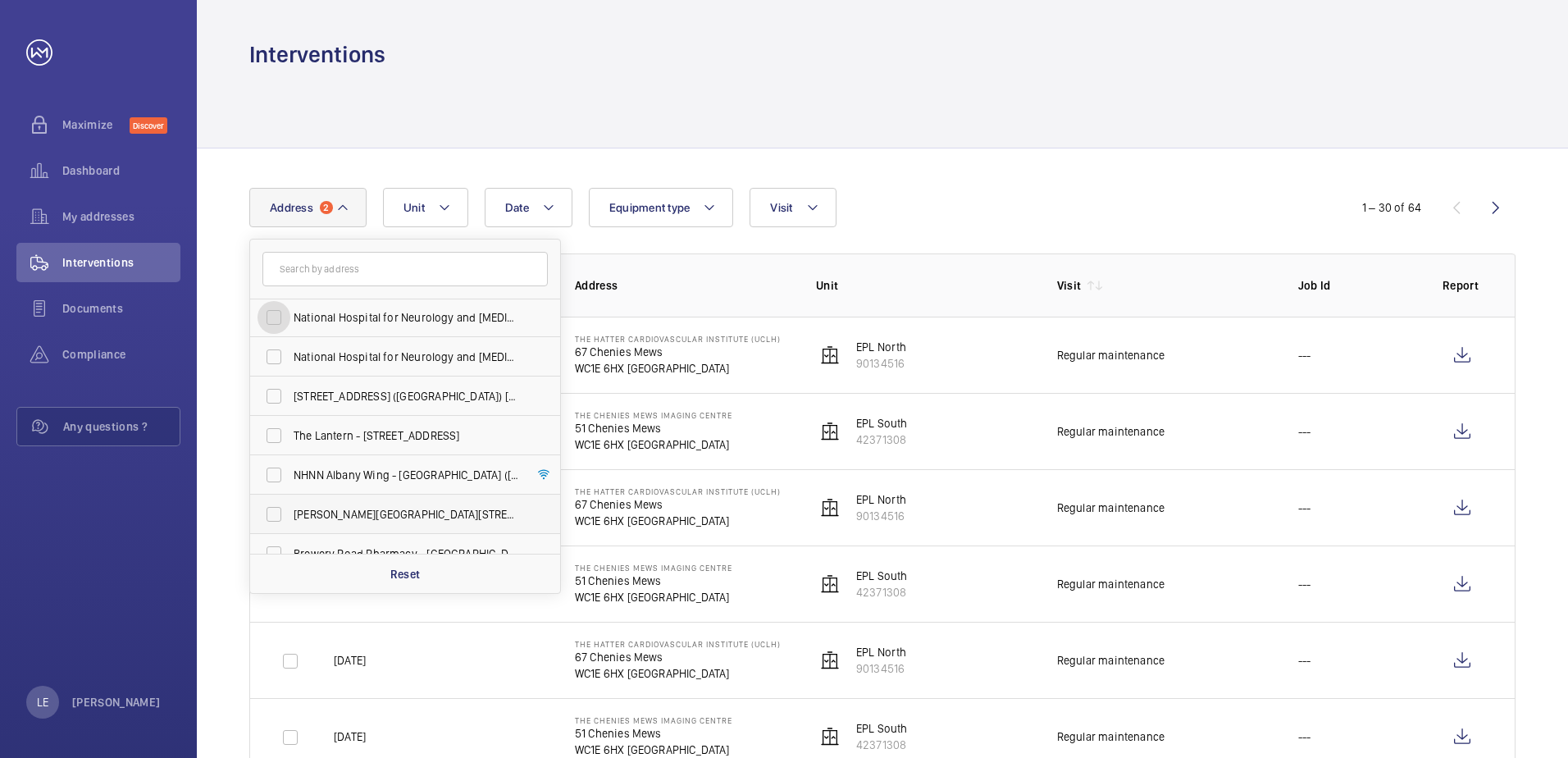
scroll to position [328, 0]
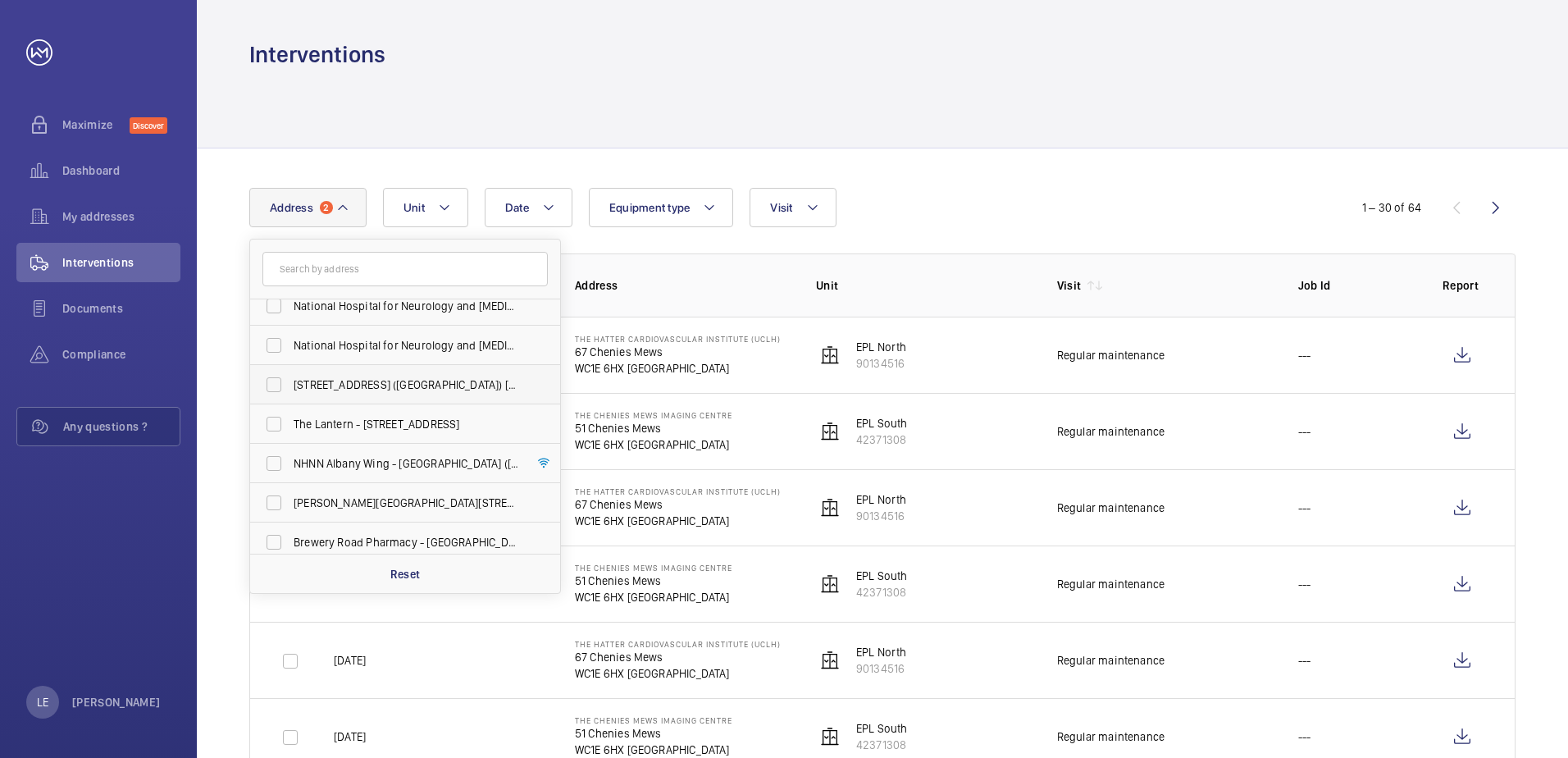
click at [392, 385] on span "[STREET_ADDRESS] ([GEOGRAPHIC_DATA]) [STREET_ADDRESS]" at bounding box center [406, 384] width 225 height 17
click at [290, 385] on input "[STREET_ADDRESS] ([GEOGRAPHIC_DATA]) [STREET_ADDRESS]" at bounding box center [273, 384] width 32 height 32
checkbox input "true"
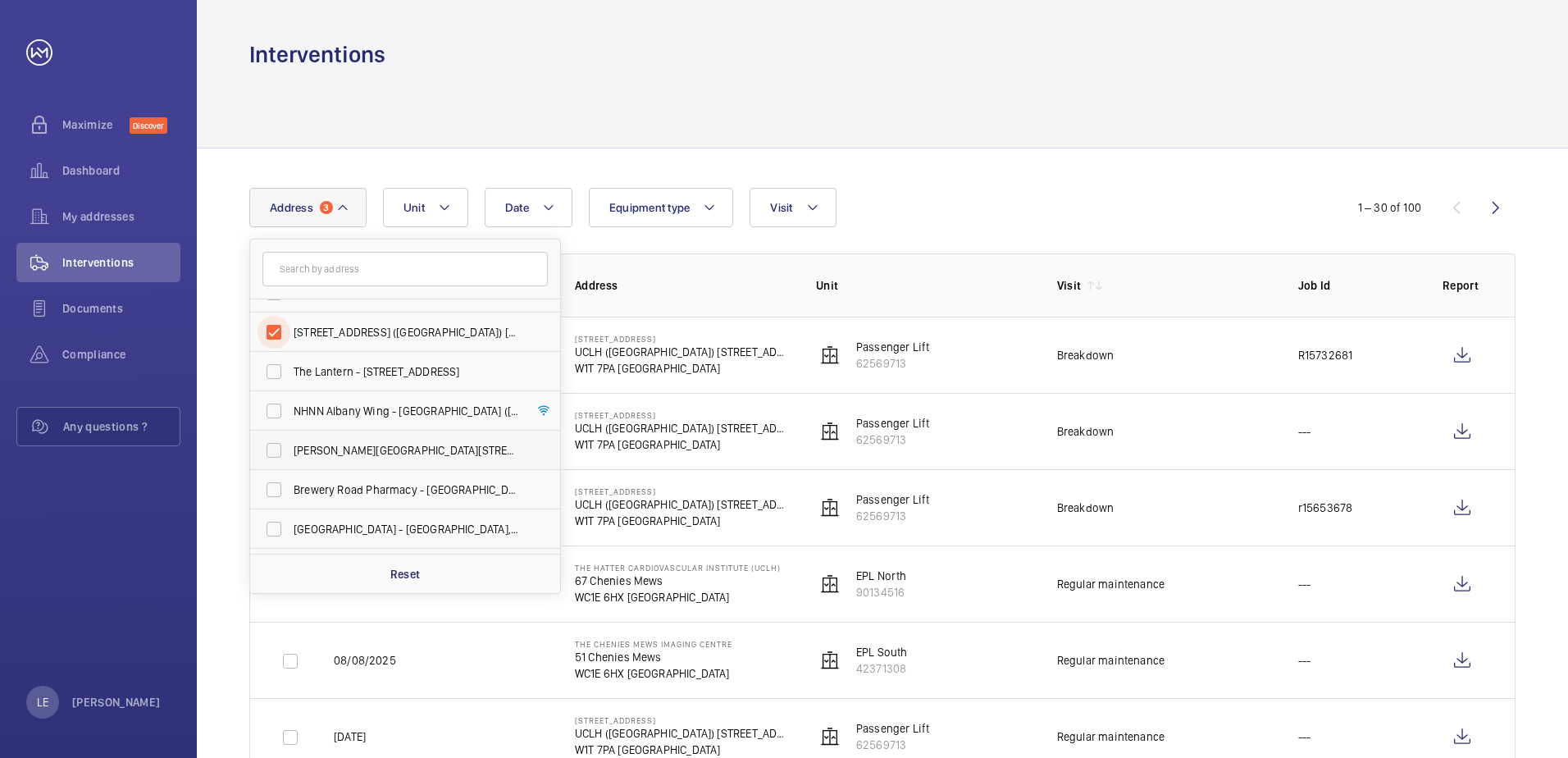
scroll to position [410, 0]
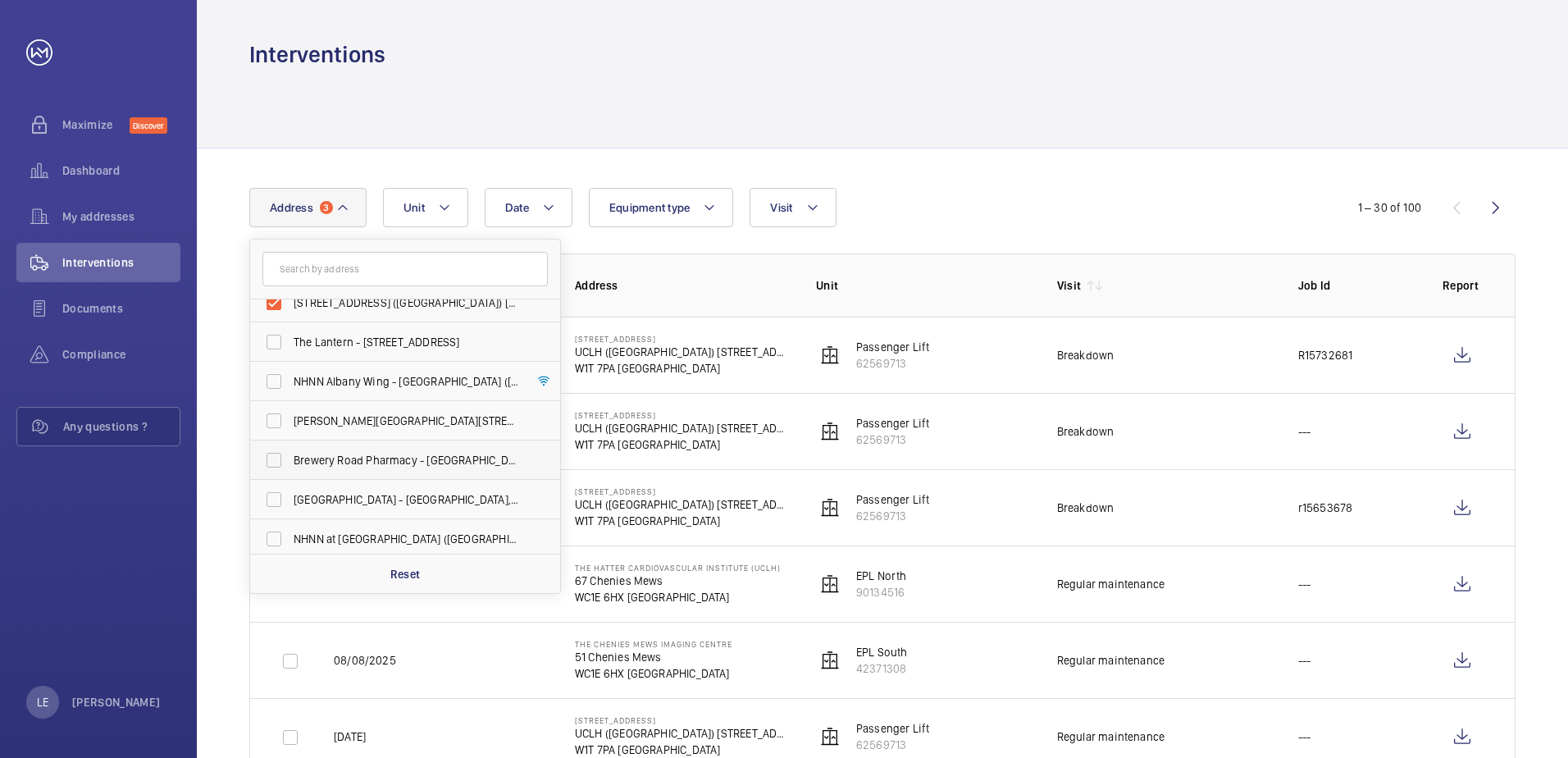
click at [404, 463] on span "Brewery Road Pharmacy - [GEOGRAPHIC_DATA] ([GEOGRAPHIC_DATA]), [STREET_ADDRESS]" at bounding box center [406, 459] width 225 height 17
click at [290, 463] on input "Brewery Road Pharmacy - [GEOGRAPHIC_DATA] ([GEOGRAPHIC_DATA]), [STREET_ADDRESS]" at bounding box center [273, 459] width 32 height 32
checkbox input "true"
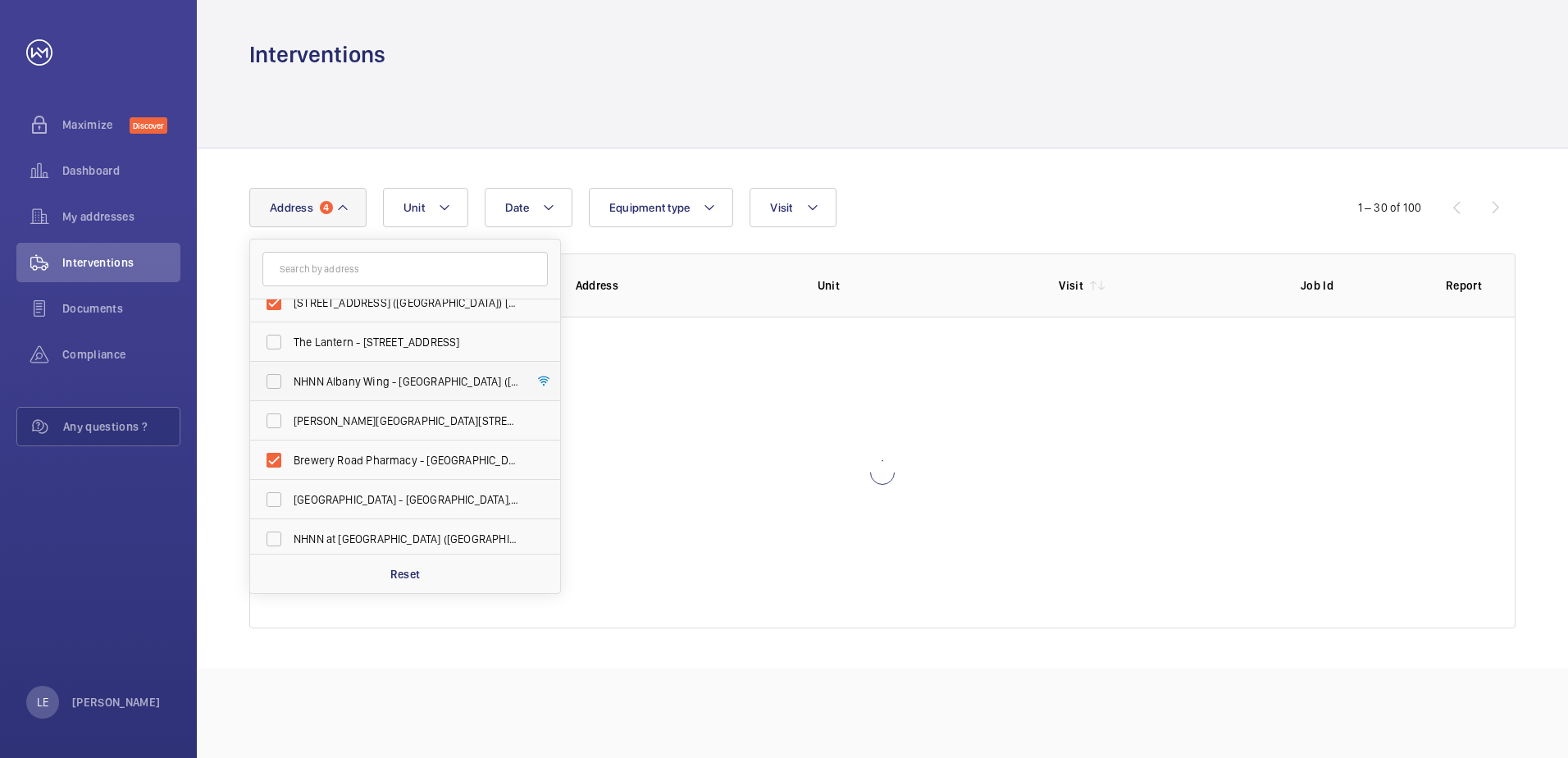
click at [394, 373] on span "NHNN Albany Wing - [GEOGRAPHIC_DATA] ([STREET_ADDRESS]" at bounding box center [406, 381] width 225 height 17
click at [290, 373] on input "NHNN Albany Wing - [GEOGRAPHIC_DATA] ([STREET_ADDRESS]" at bounding box center [273, 381] width 32 height 32
click at [394, 373] on span "NHNN Albany Wing - [GEOGRAPHIC_DATA] ([STREET_ADDRESS]" at bounding box center [406, 381] width 225 height 17
click at [290, 373] on input "NHNN Albany Wing - [GEOGRAPHIC_DATA] ([STREET_ADDRESS]" at bounding box center [273, 381] width 32 height 32
checkbox input "false"
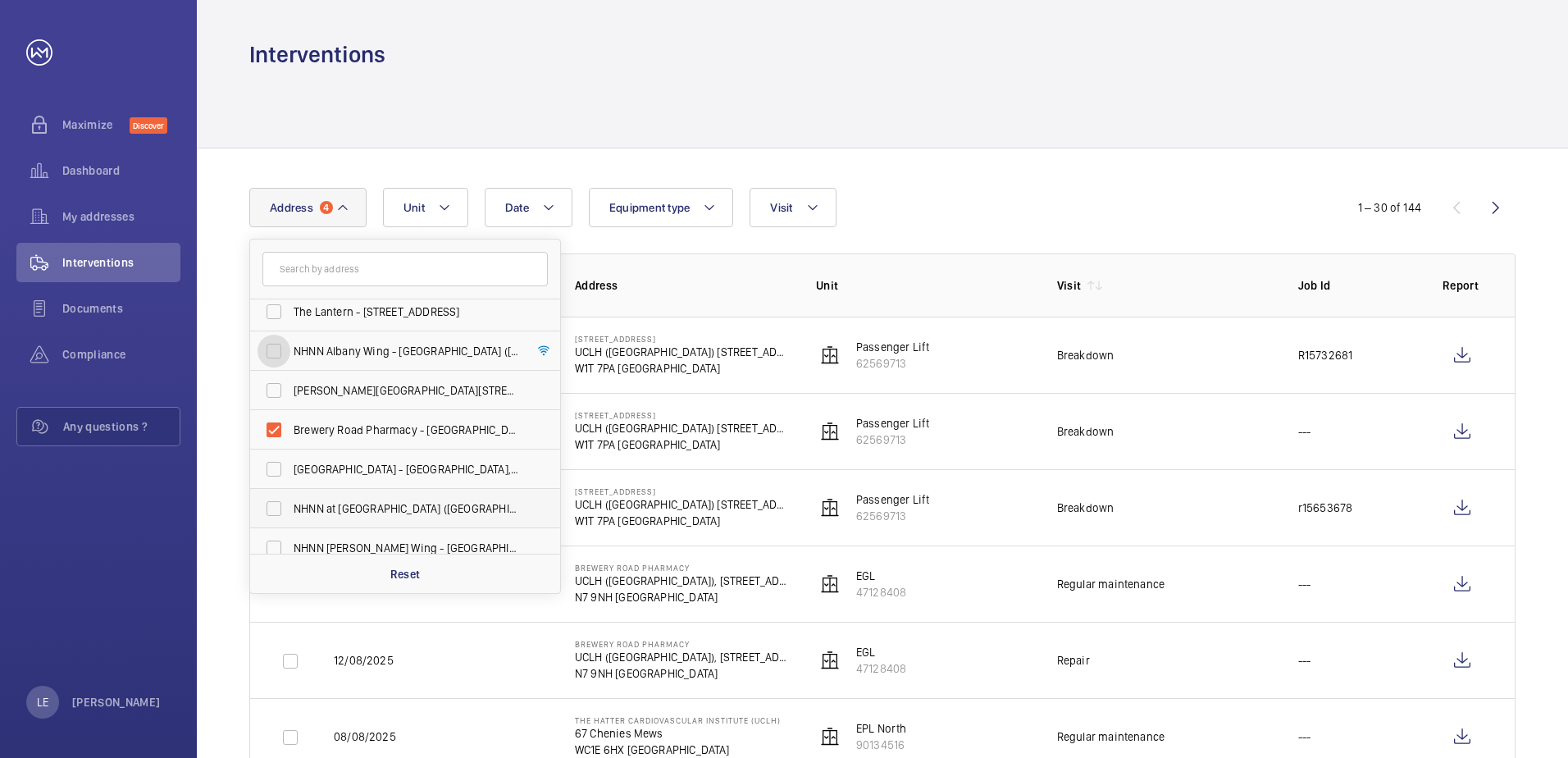
scroll to position [454, 0]
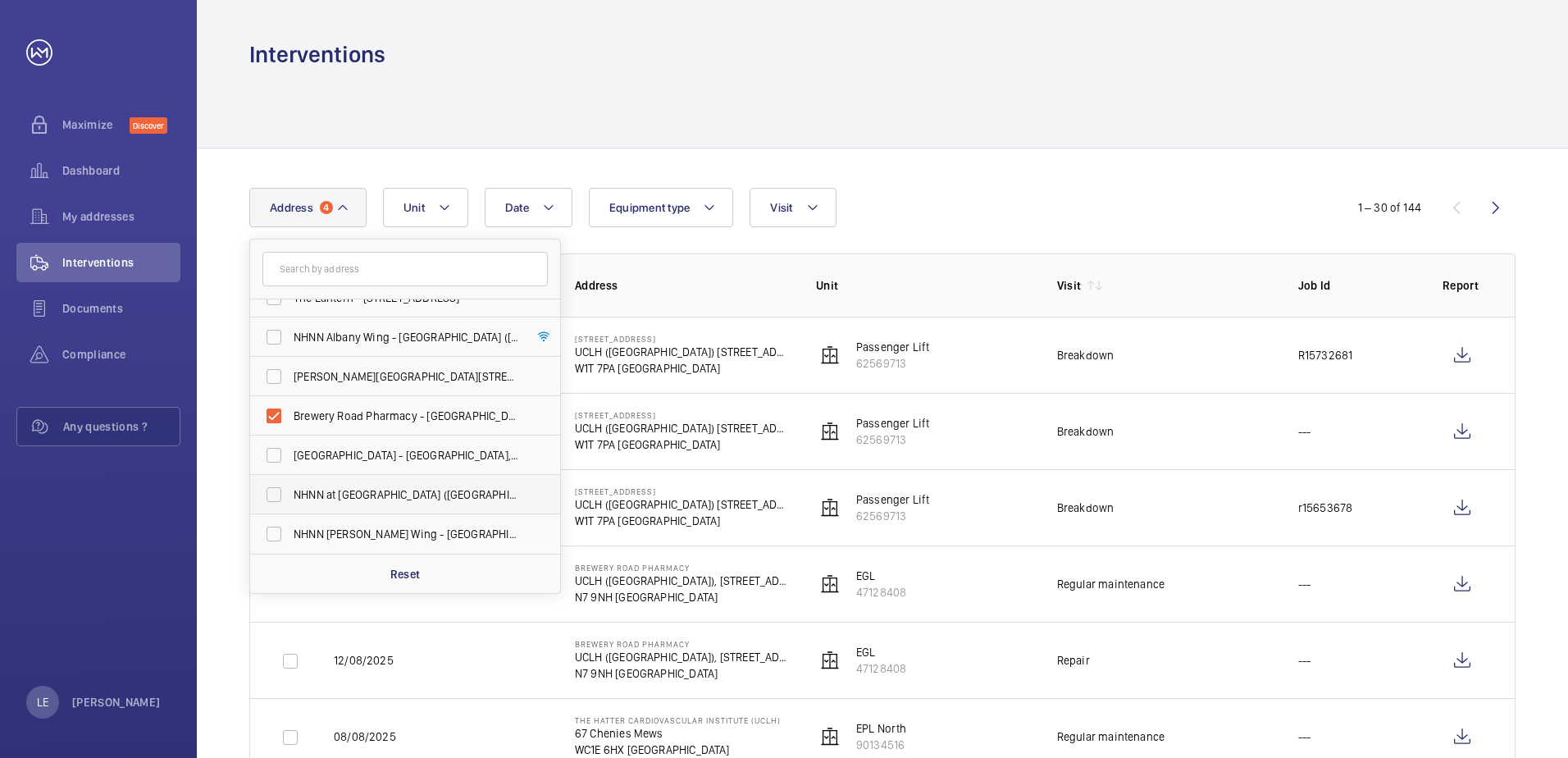
click at [410, 505] on label "NHNN at [GEOGRAPHIC_DATA] ([GEOGRAPHIC_DATA]), [STREET_ADDRESS]" at bounding box center [392, 495] width 285 height 39
drag, startPoint x: 410, startPoint y: 505, endPoint x: 388, endPoint y: 487, distance: 28.4
click at [388, 487] on span "NHNN at [GEOGRAPHIC_DATA] ([GEOGRAPHIC_DATA]), [STREET_ADDRESS]" at bounding box center [406, 494] width 225 height 17
click at [290, 487] on input "NHNN at [GEOGRAPHIC_DATA] ([GEOGRAPHIC_DATA]), [STREET_ADDRESS]" at bounding box center [273, 494] width 32 height 32
checkbox input "true"
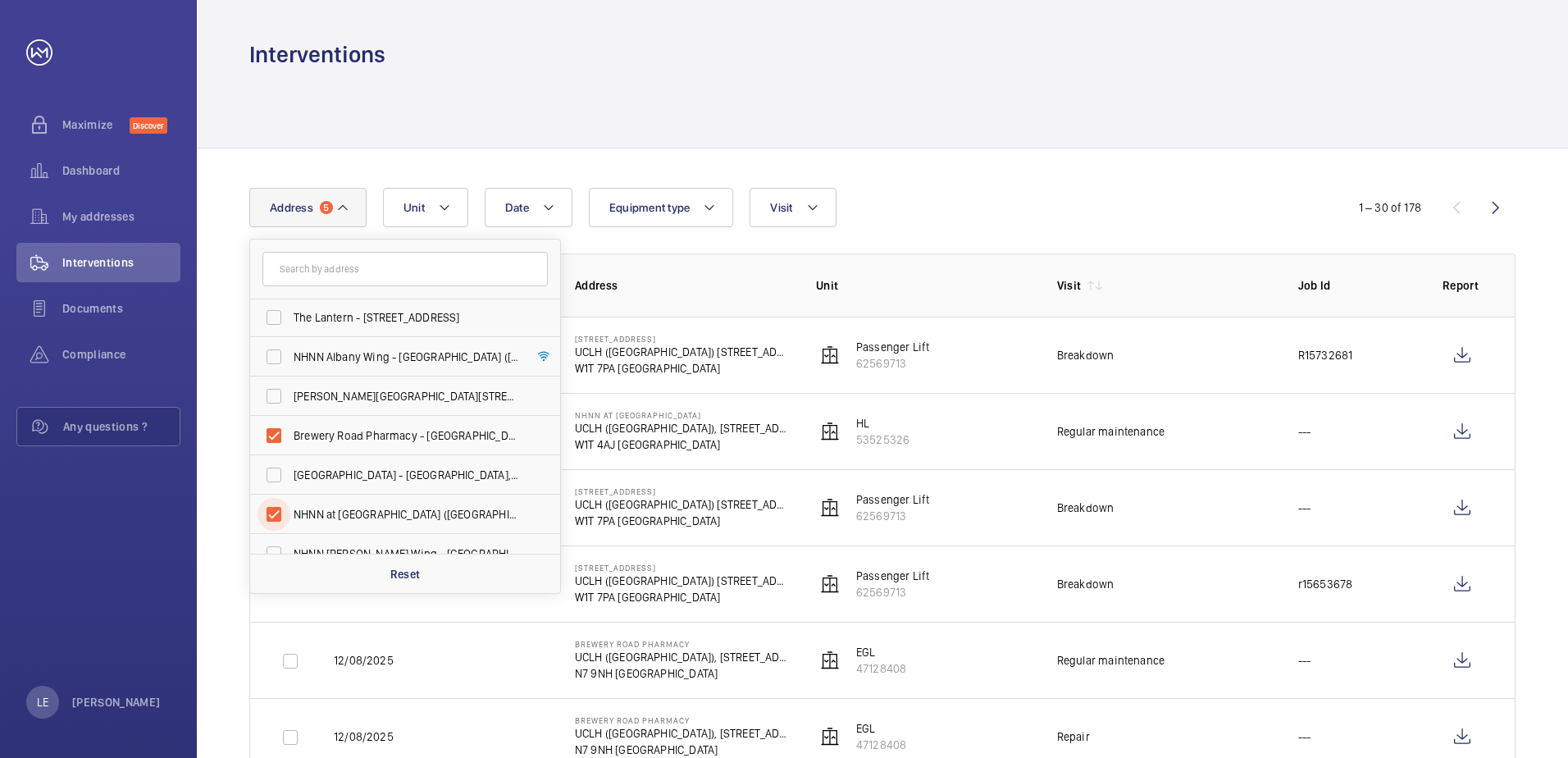
scroll to position [454, 0]
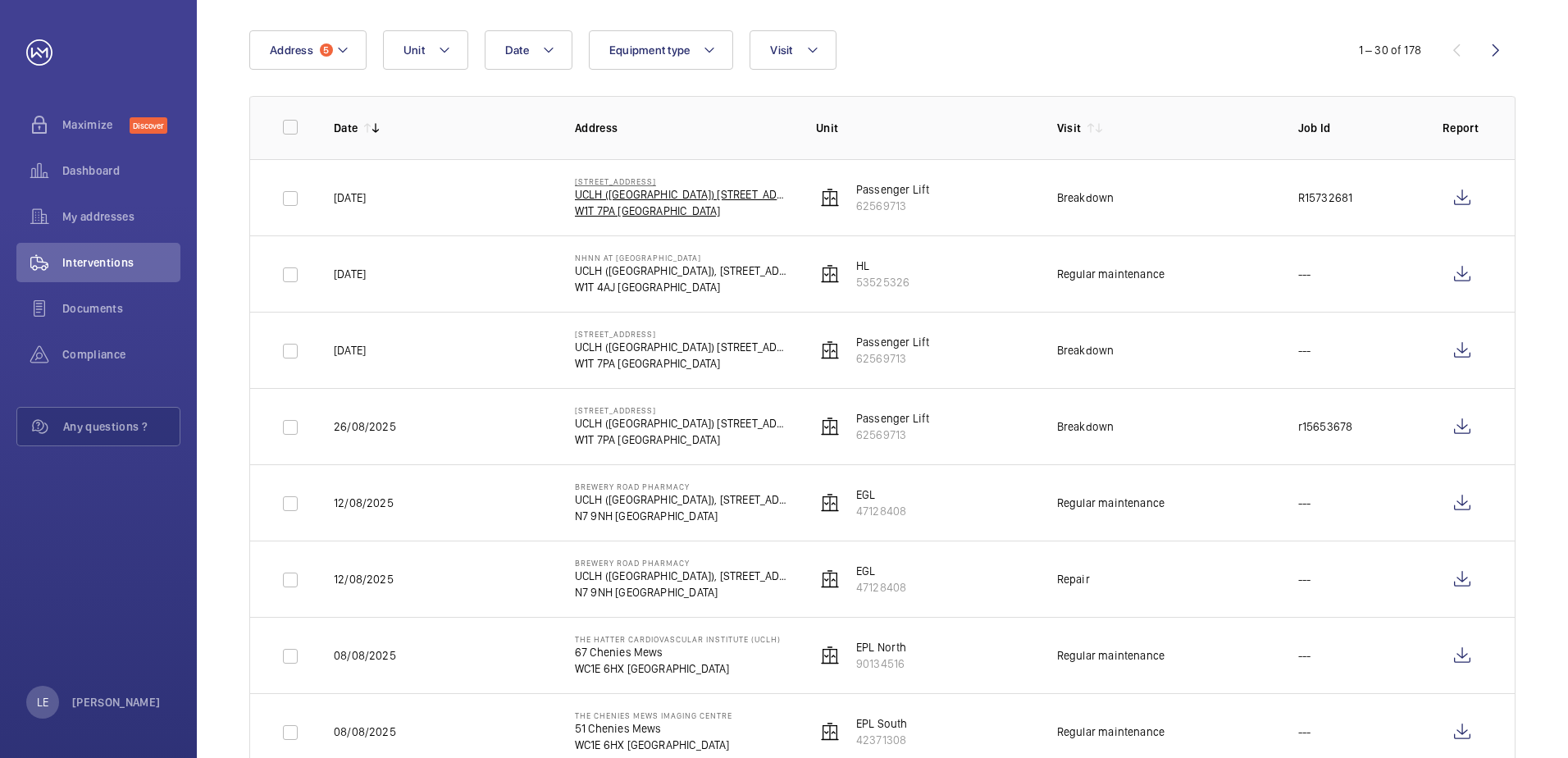
scroll to position [164, 0]
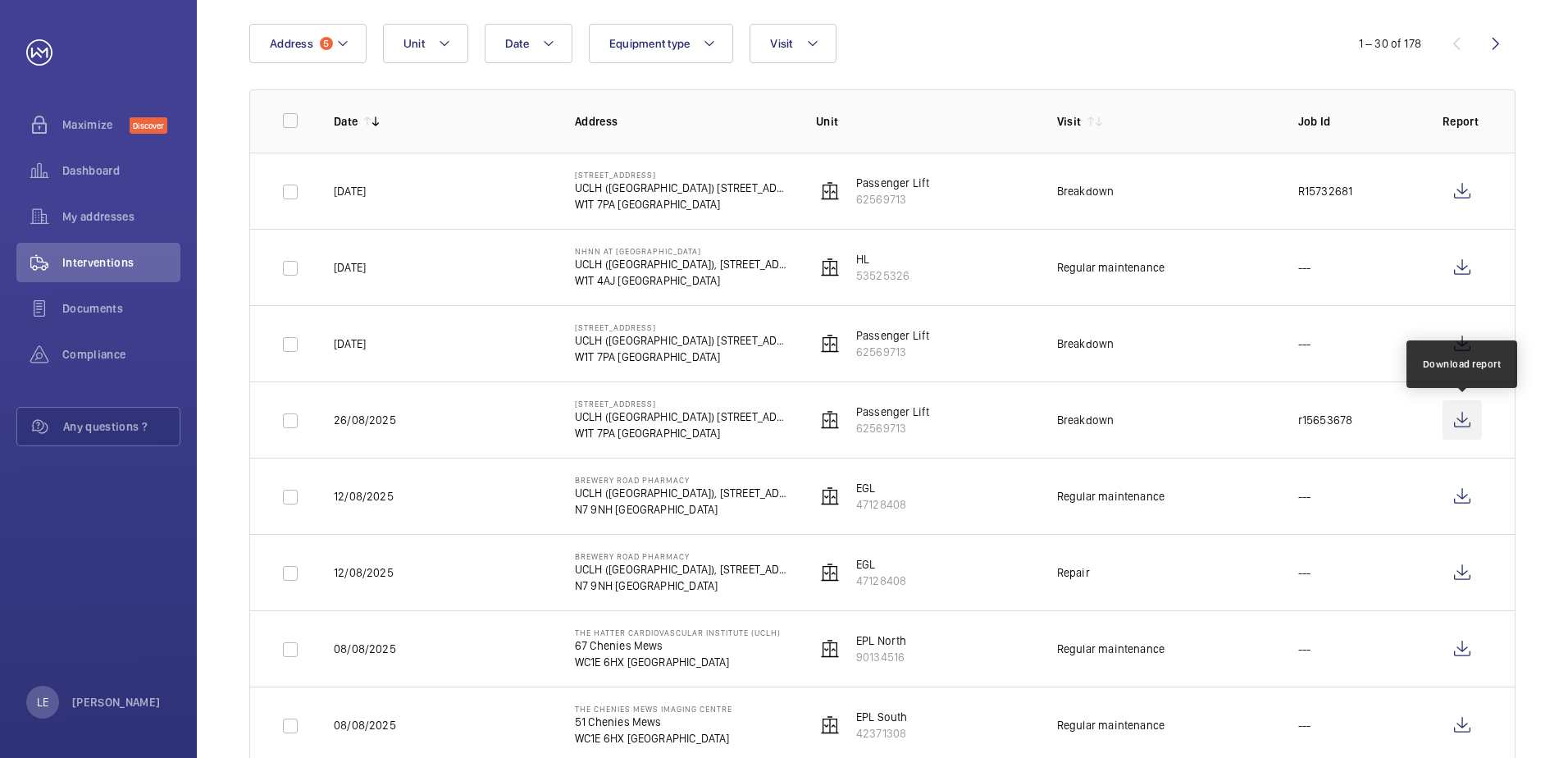
click at [1458, 418] on wm-front-icon-button at bounding box center [1462, 420] width 39 height 39
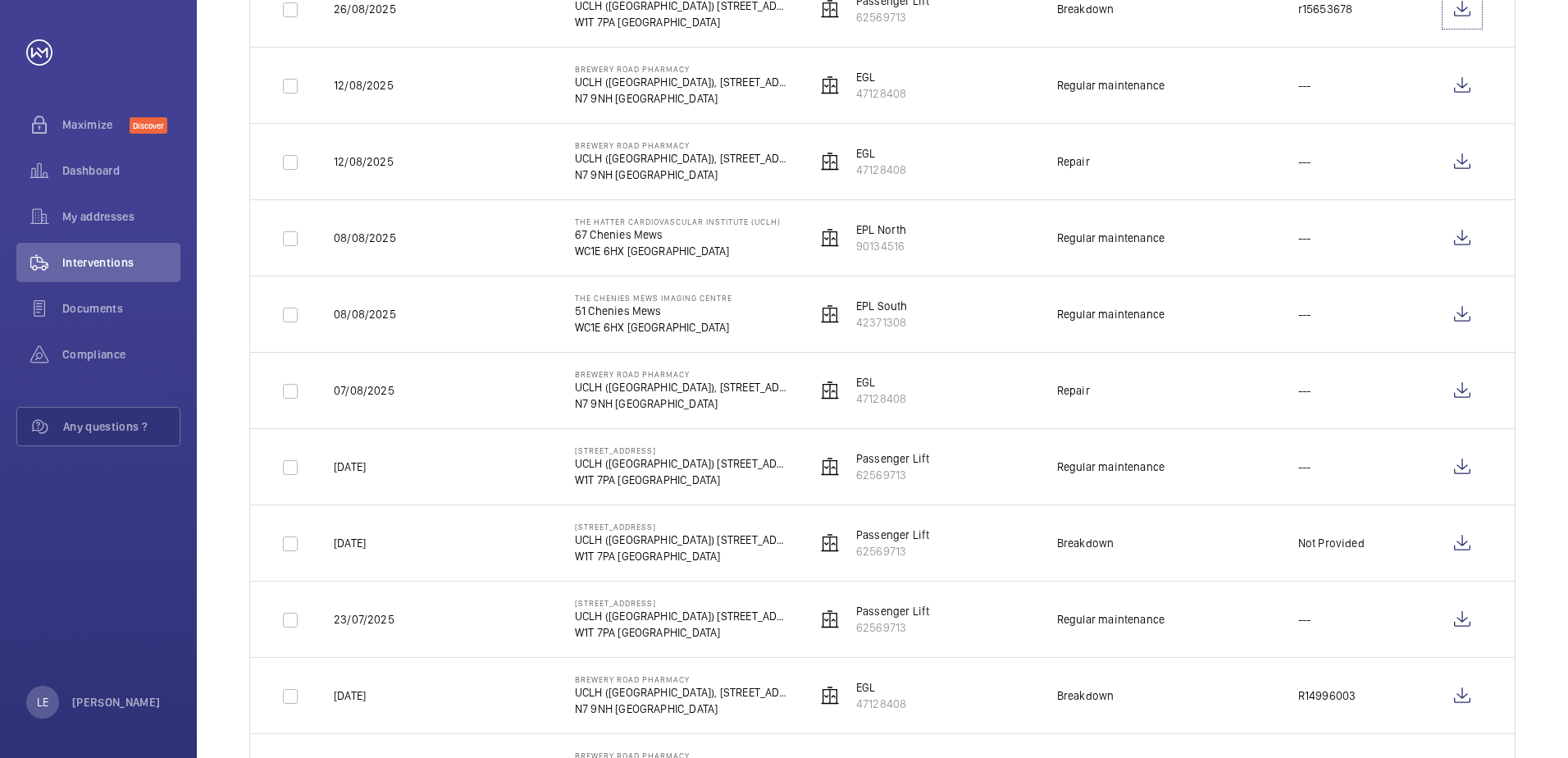
scroll to position [574, 0]
click at [1463, 400] on wm-front-icon-button at bounding box center [1462, 391] width 39 height 39
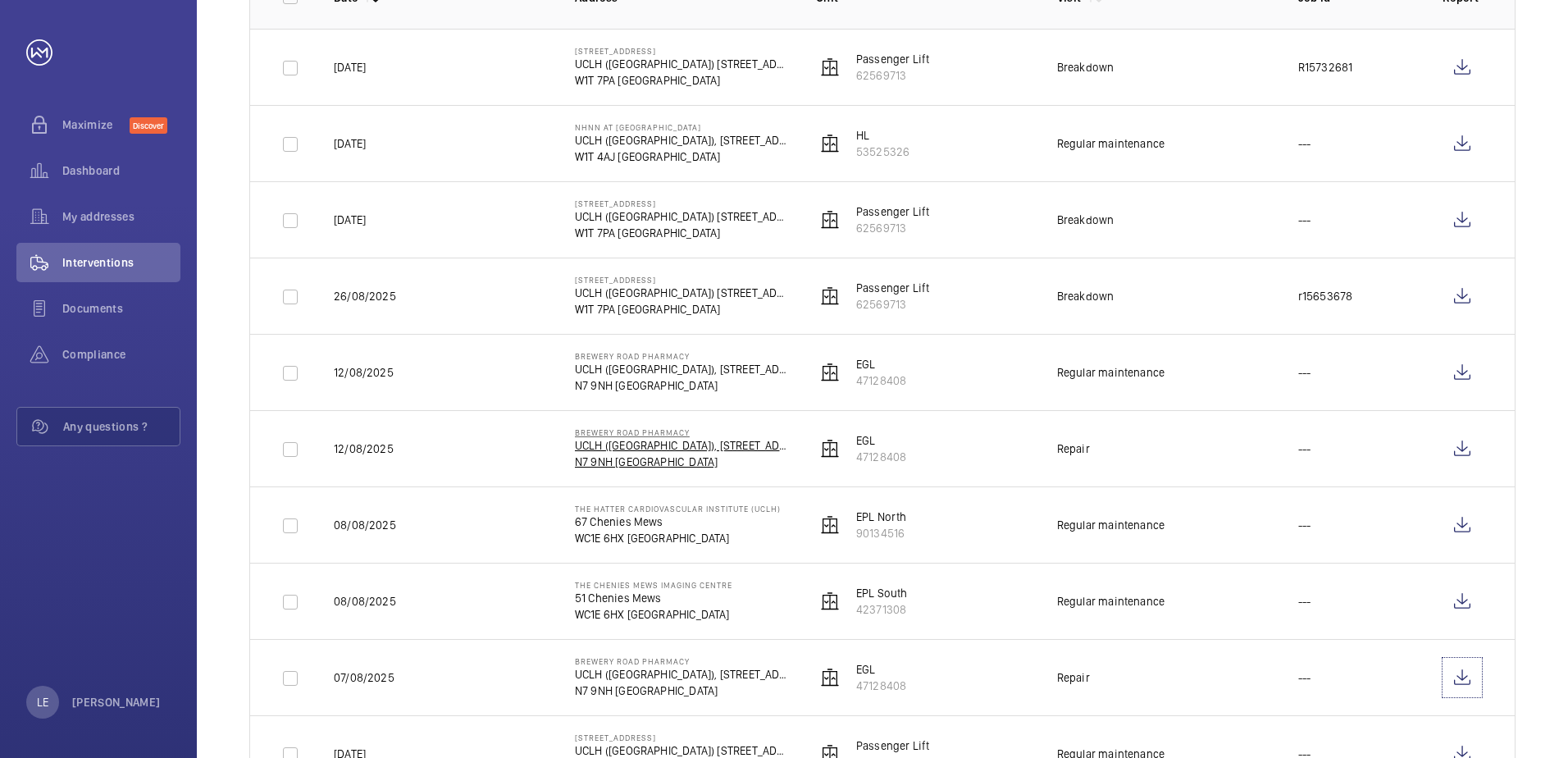
scroll to position [82, 0]
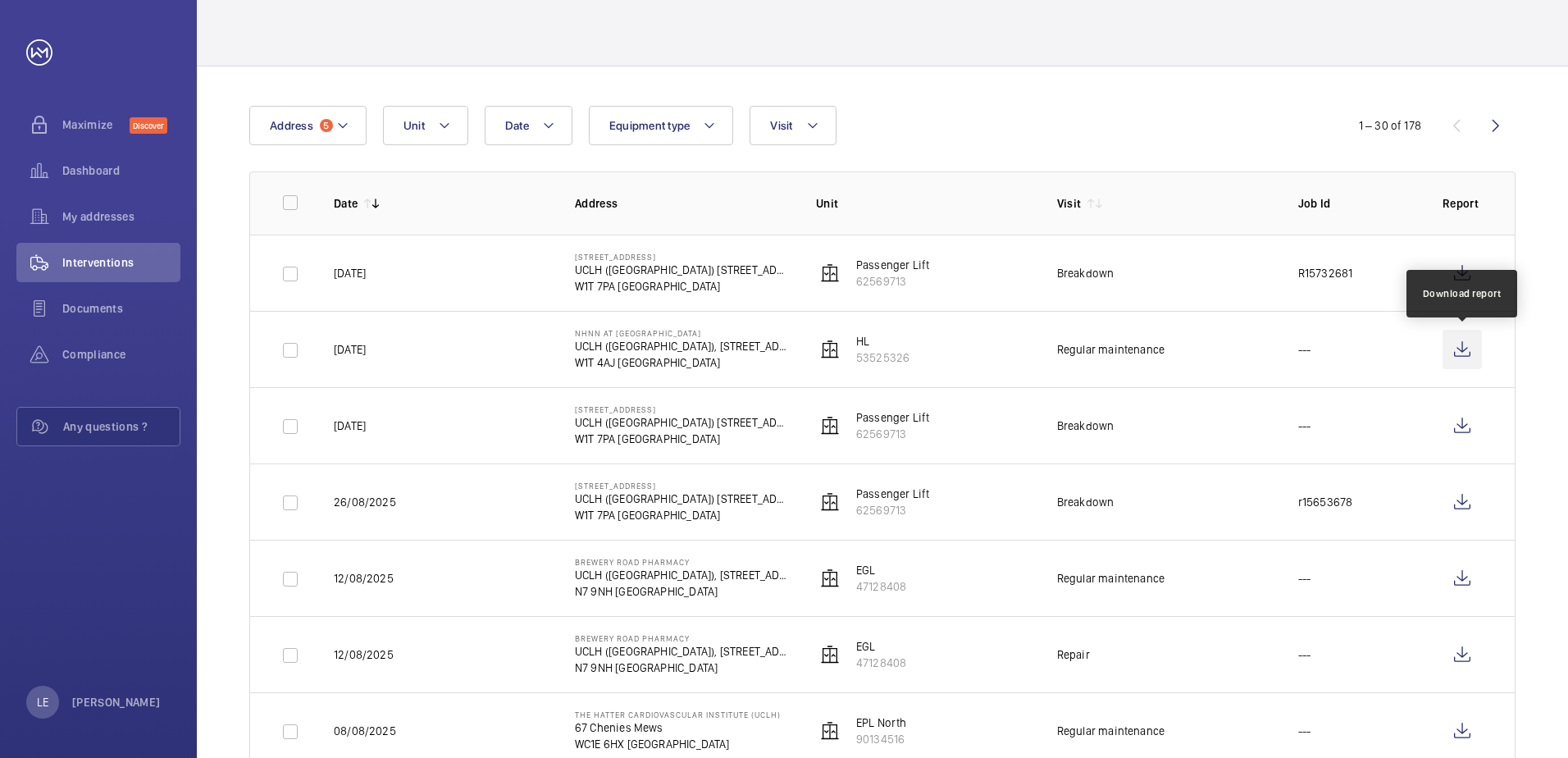
click at [1461, 358] on wm-front-icon-button at bounding box center [1462, 350] width 39 height 39
click at [873, 345] on p "HL" at bounding box center [882, 341] width 53 height 17
click at [613, 345] on p "UCLH ([GEOGRAPHIC_DATA]), [STREET_ADDRESS]" at bounding box center [682, 346] width 214 height 17
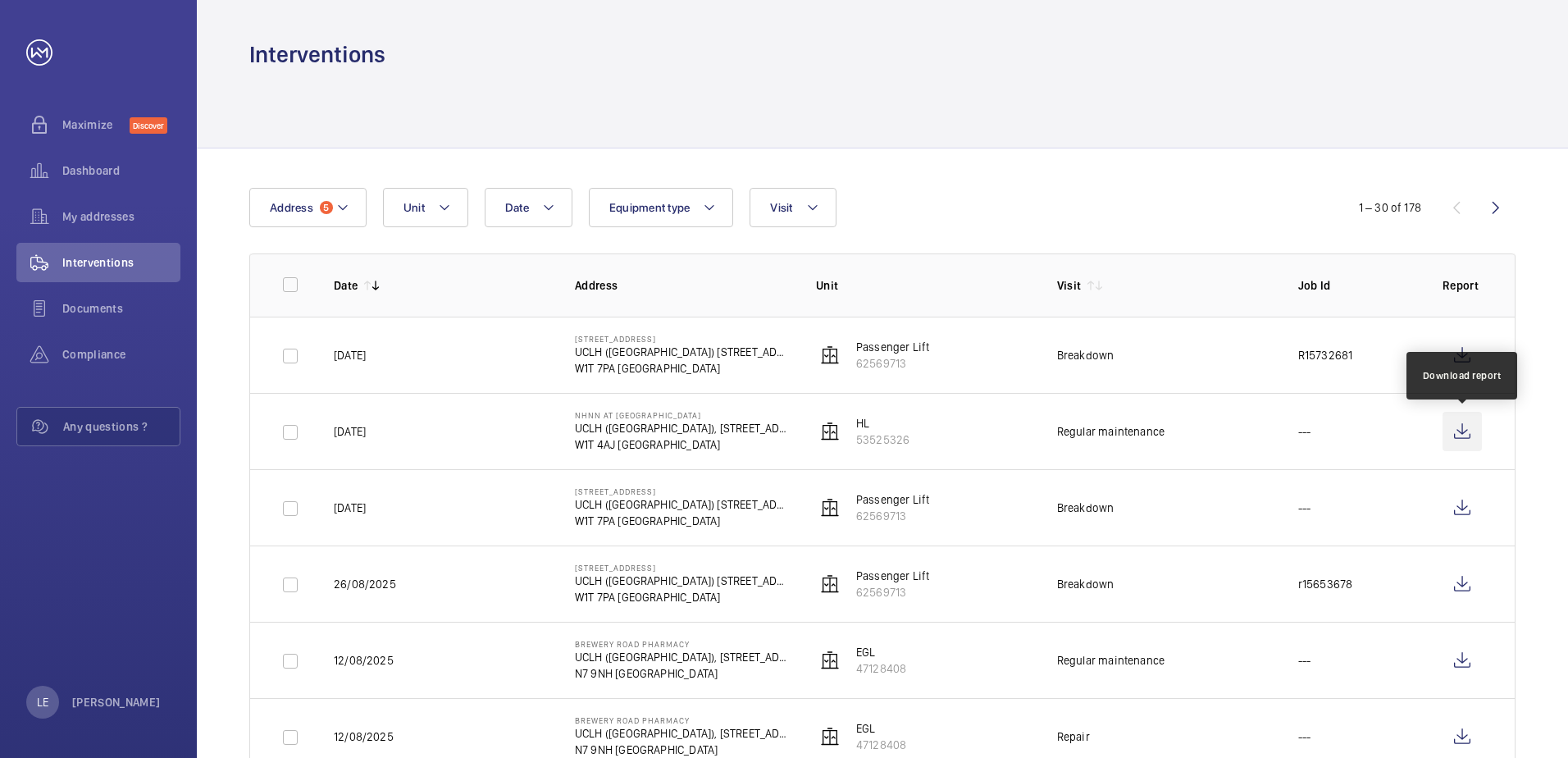
click at [1464, 433] on wm-front-icon-button at bounding box center [1462, 431] width 39 height 39
click at [1085, 192] on div "Date Address 5 Unit Equipment type Visit" at bounding box center [784, 208] width 1069 height 39
click at [348, 207] on mat-icon at bounding box center [342, 208] width 13 height 20
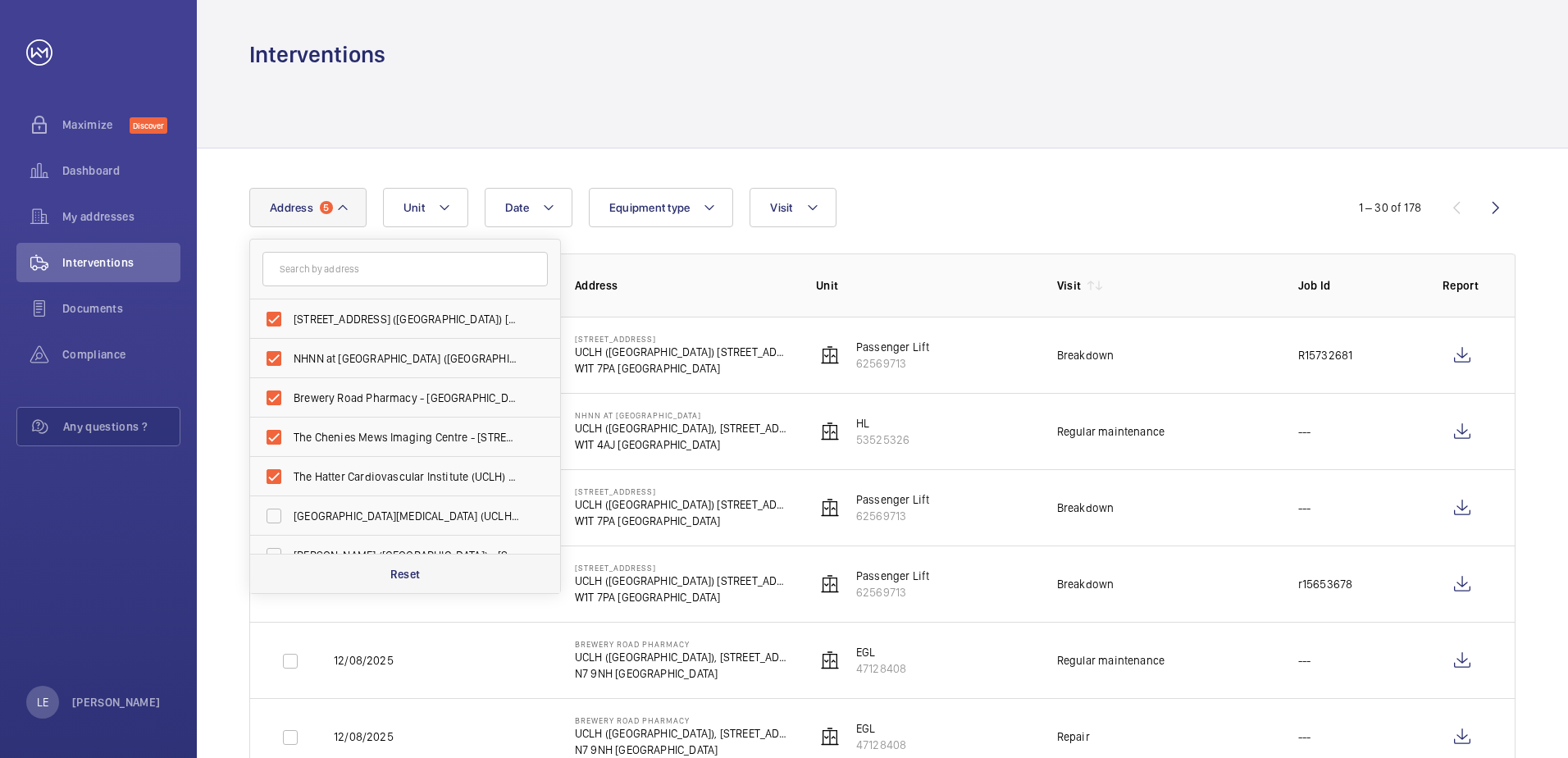
click at [397, 579] on p "Reset" at bounding box center [404, 574] width 30 height 17
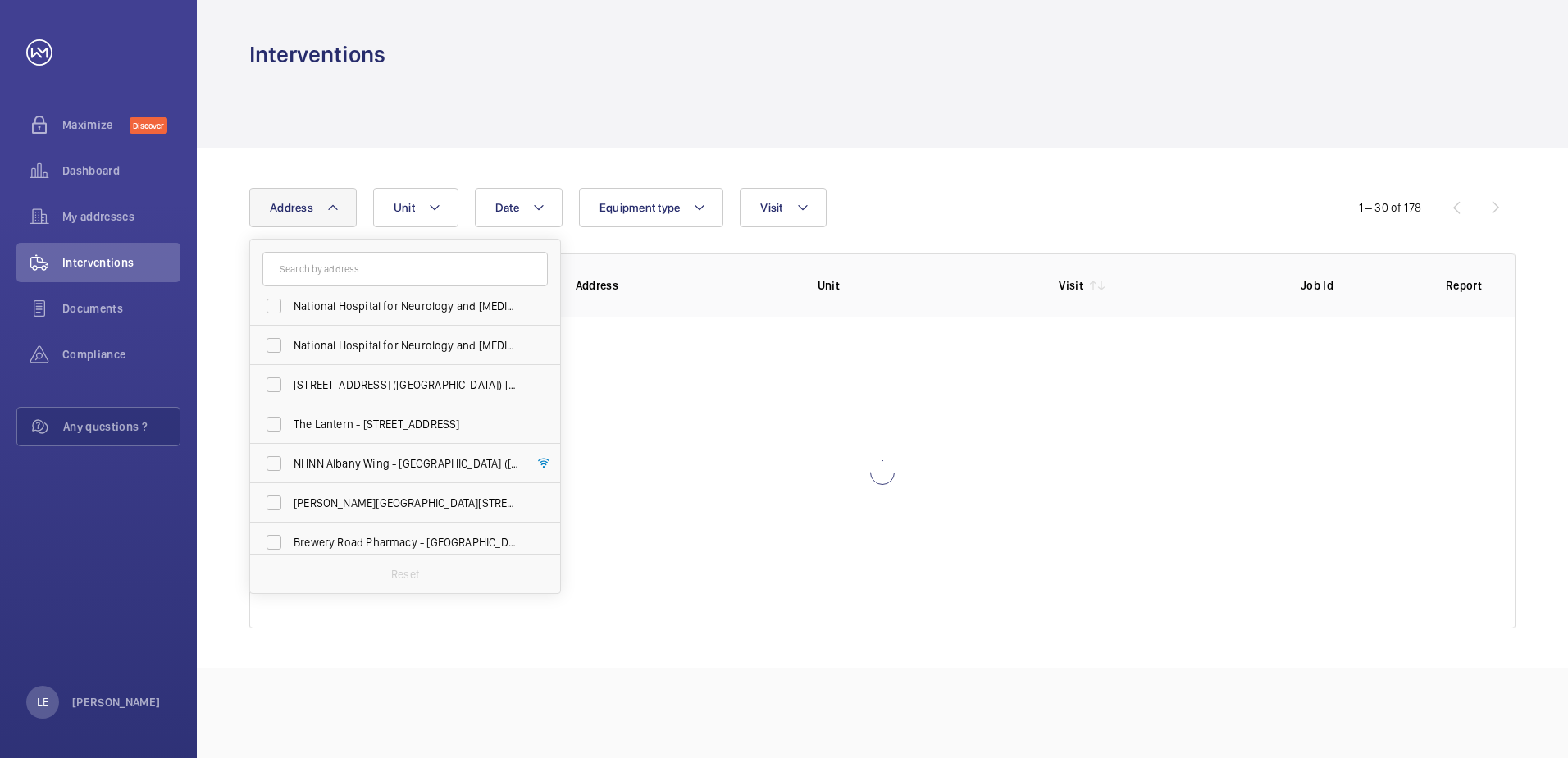
scroll to position [454, 0]
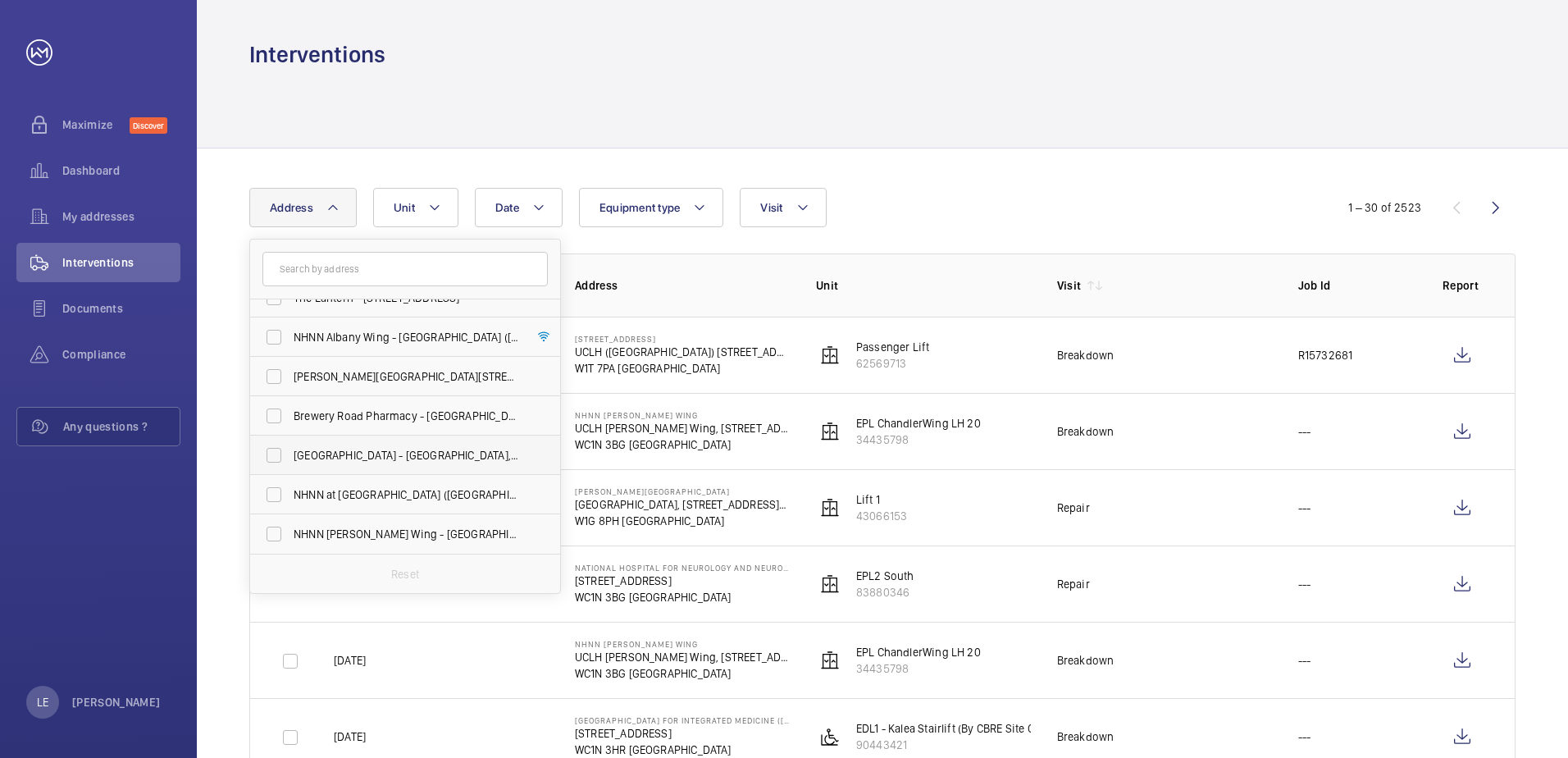
click at [388, 455] on span "[GEOGRAPHIC_DATA] - [GEOGRAPHIC_DATA], [STREET_ADDRESS]" at bounding box center [406, 454] width 225 height 17
click at [290, 455] on input "[GEOGRAPHIC_DATA] - [GEOGRAPHIC_DATA], [STREET_ADDRESS]" at bounding box center [273, 454] width 32 height 32
checkbox input "true"
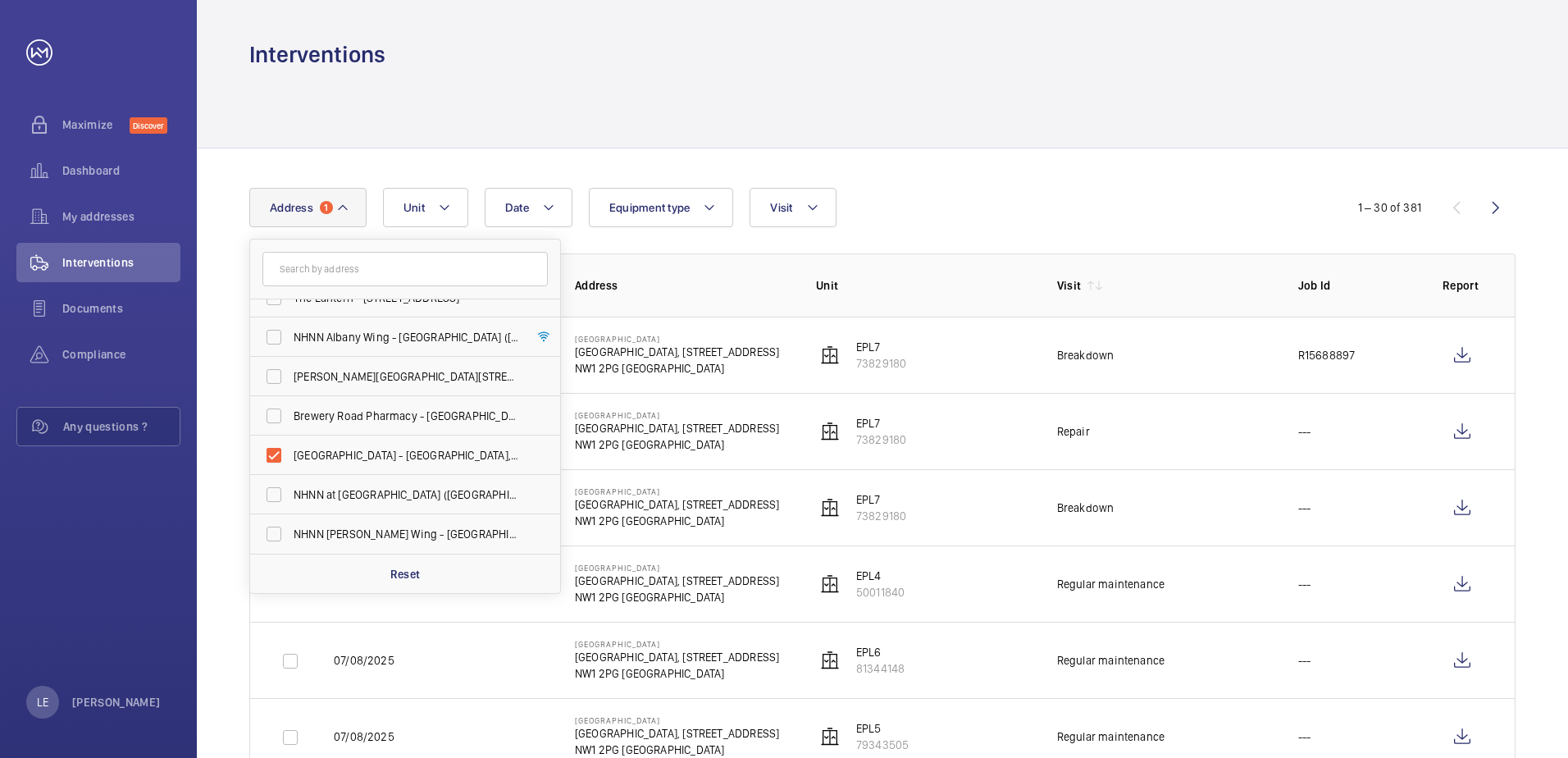
click at [987, 201] on div "Date Address 1 [GEOGRAPHIC_DATA][MEDICAL_DATA] ([GEOGRAPHIC_DATA]) - [PERSON_NA…" at bounding box center [784, 208] width 1069 height 39
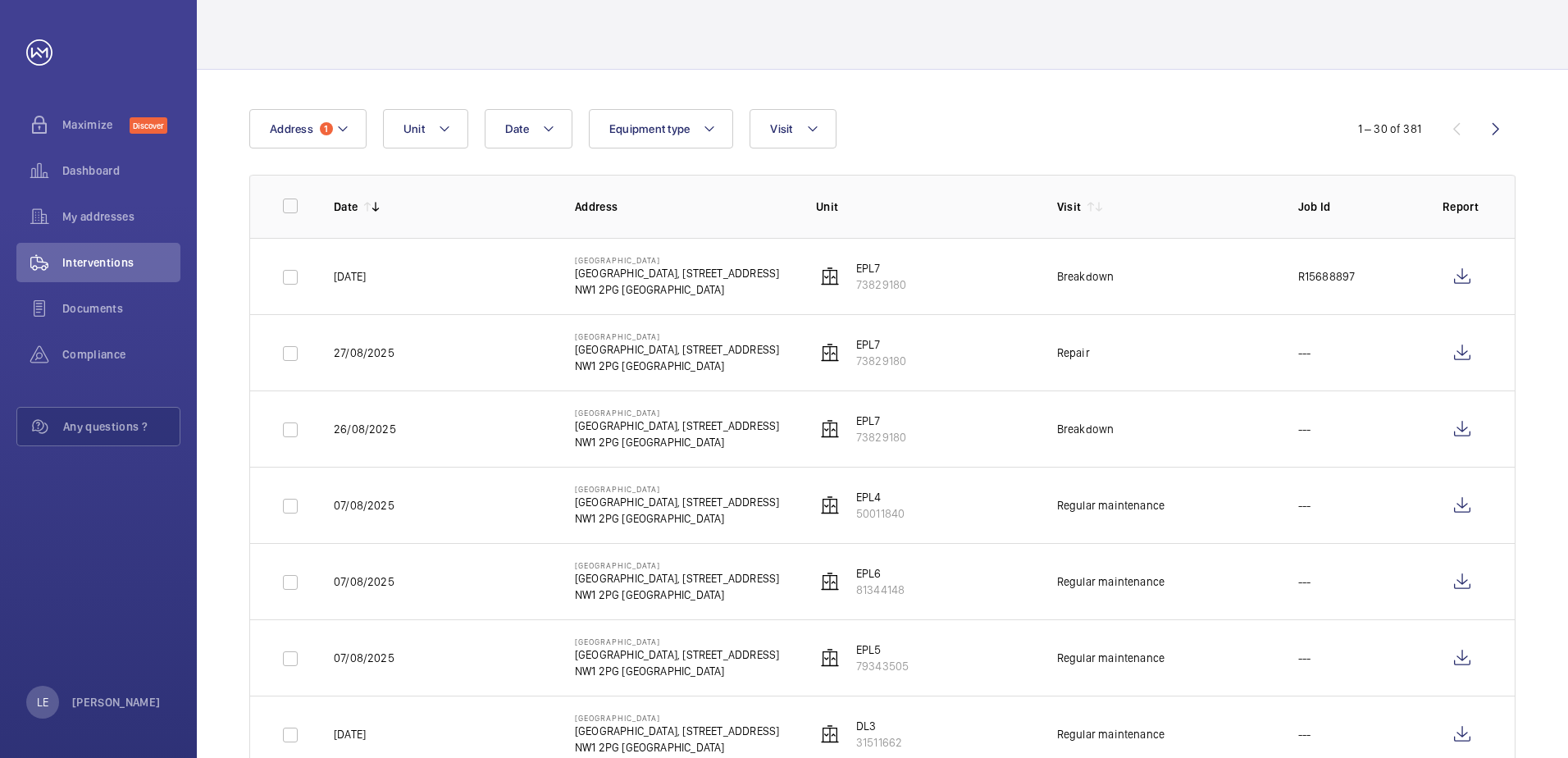
scroll to position [164, 0]
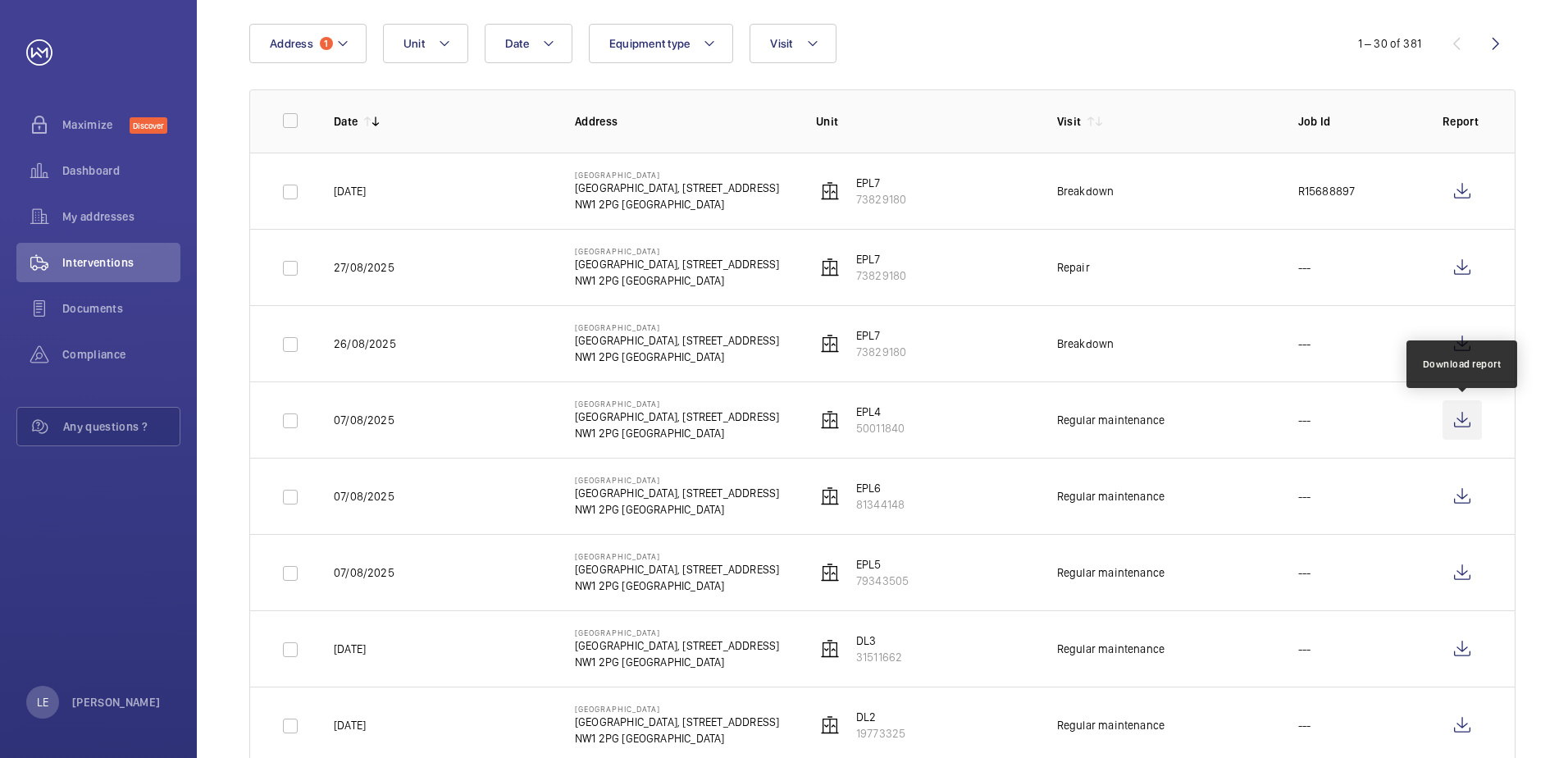
click at [1466, 418] on wm-front-icon-button at bounding box center [1462, 420] width 39 height 39
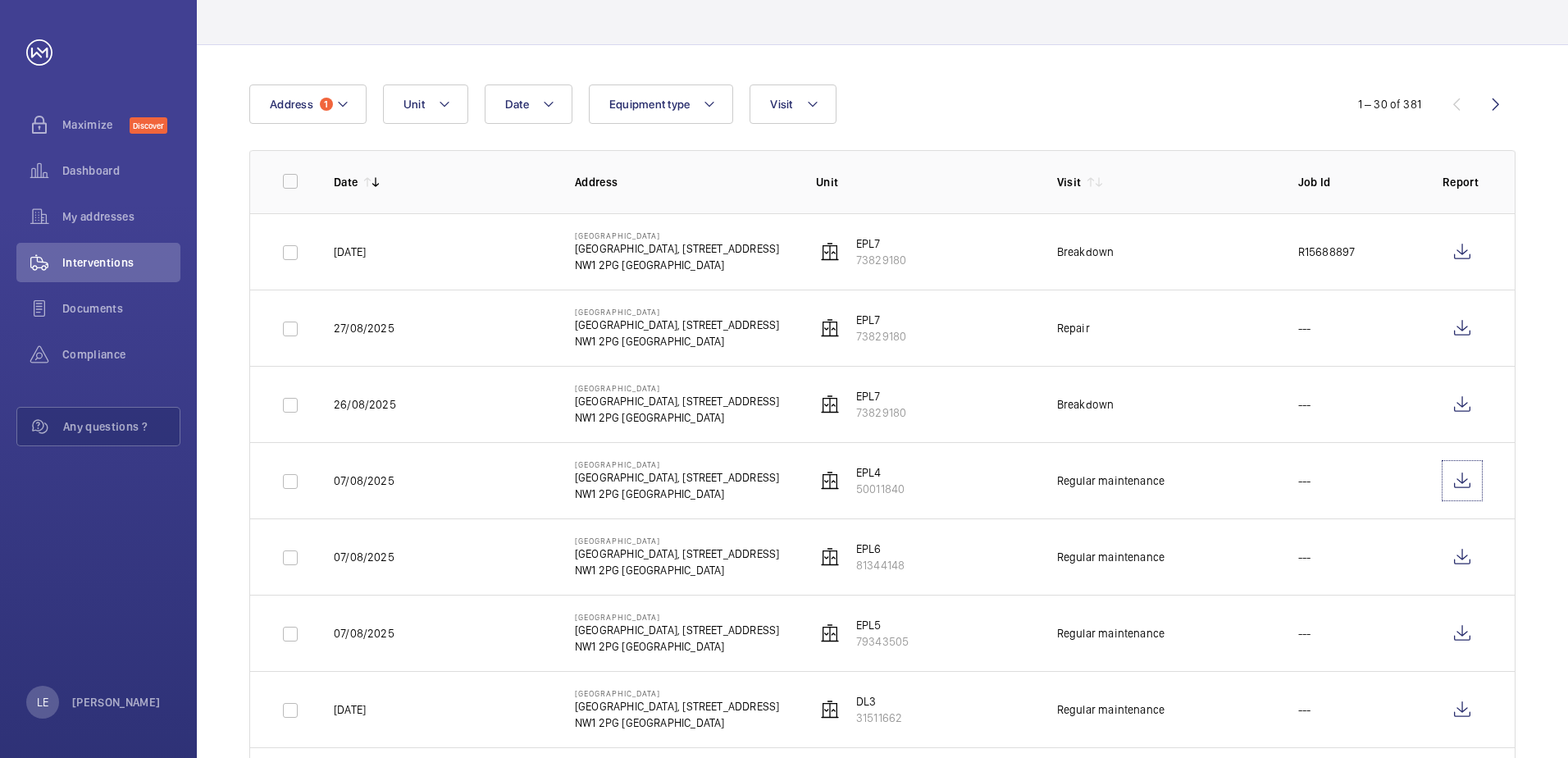
scroll to position [0, 0]
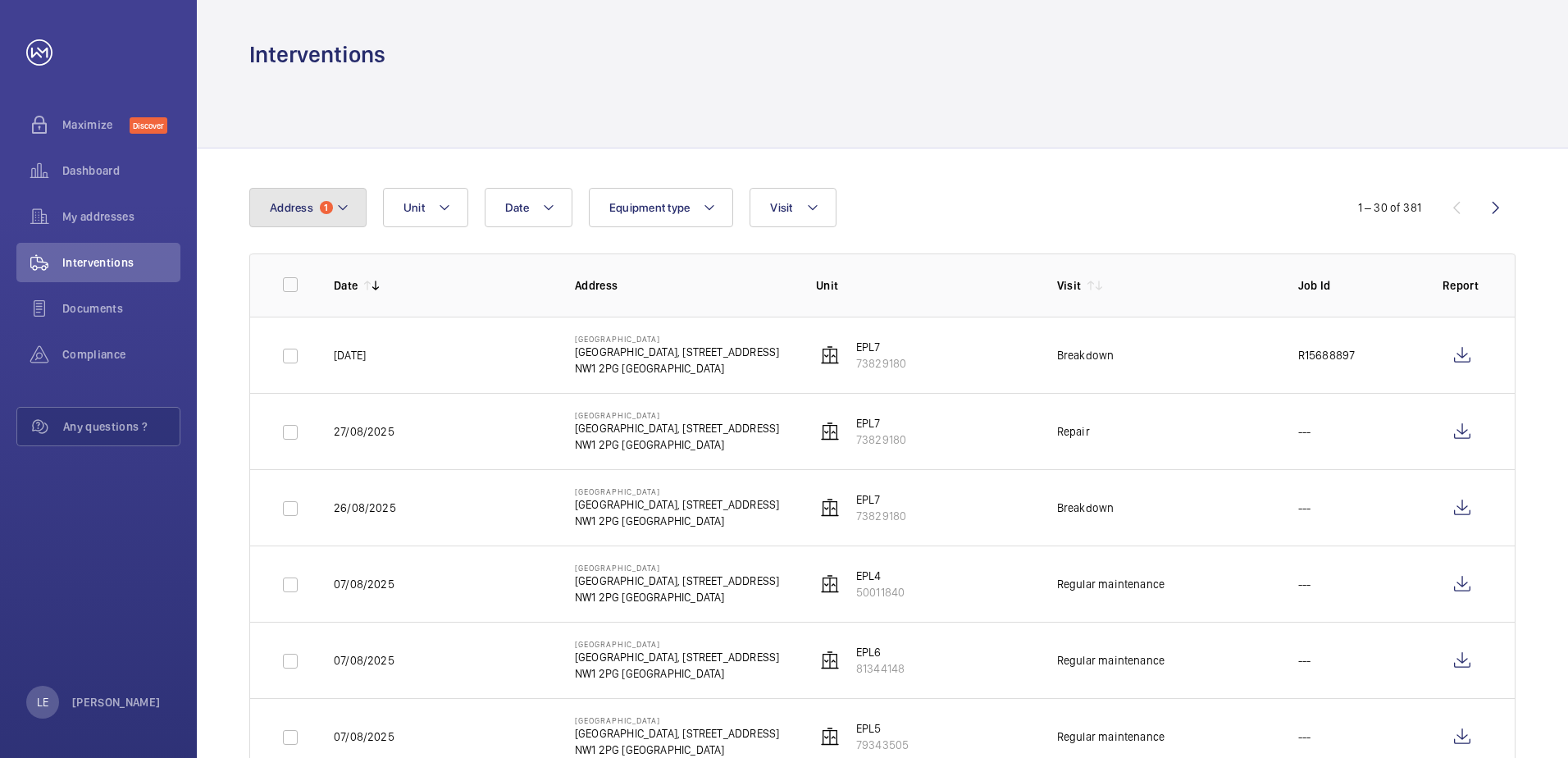
click at [325, 204] on span "1" at bounding box center [325, 207] width 13 height 13
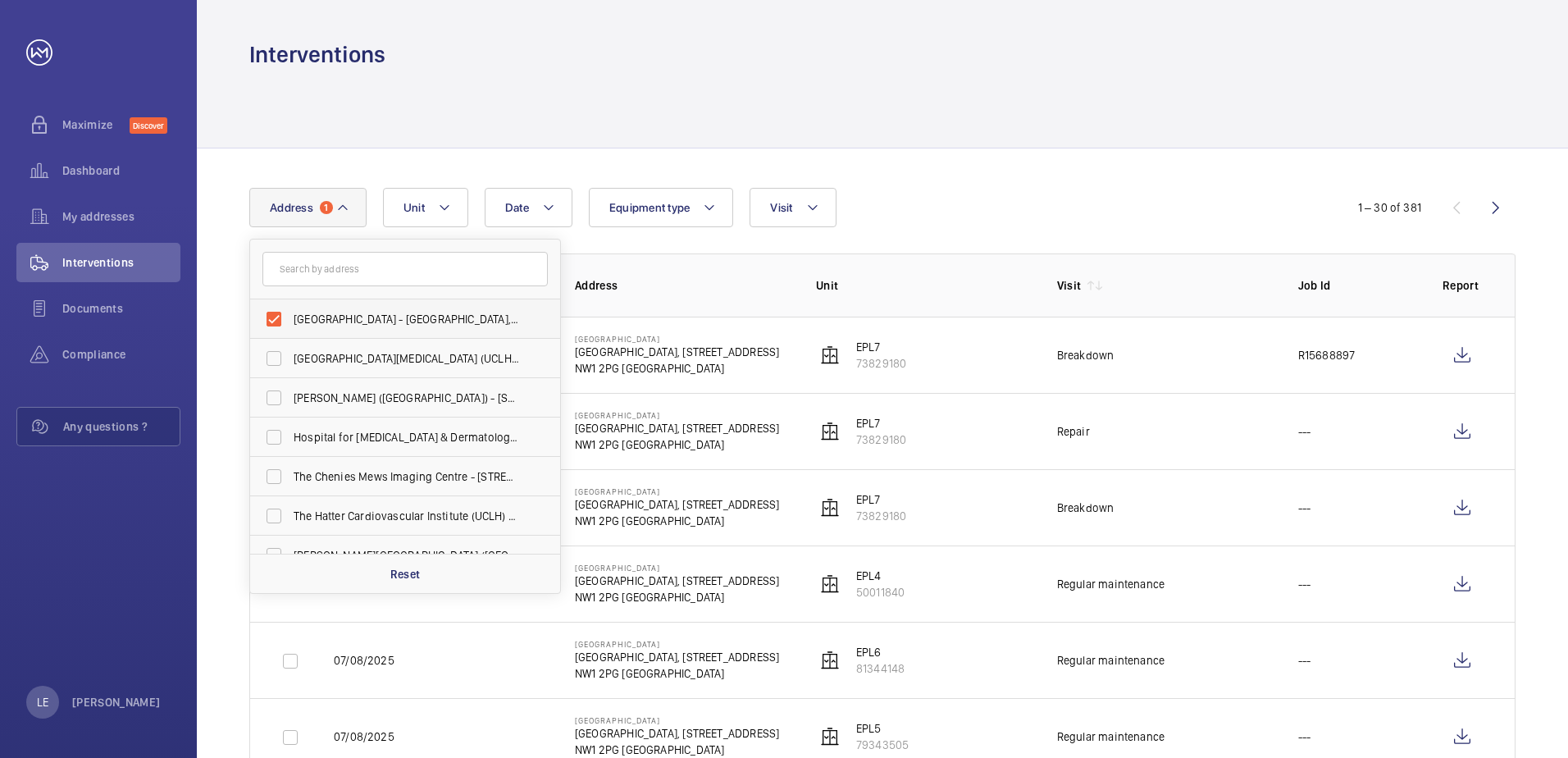
click at [345, 309] on label "[GEOGRAPHIC_DATA] - [GEOGRAPHIC_DATA], [STREET_ADDRESS]" at bounding box center [392, 319] width 285 height 39
click at [290, 309] on input "[GEOGRAPHIC_DATA] - [GEOGRAPHIC_DATA], [STREET_ADDRESS]" at bounding box center [273, 318] width 32 height 32
checkbox input "false"
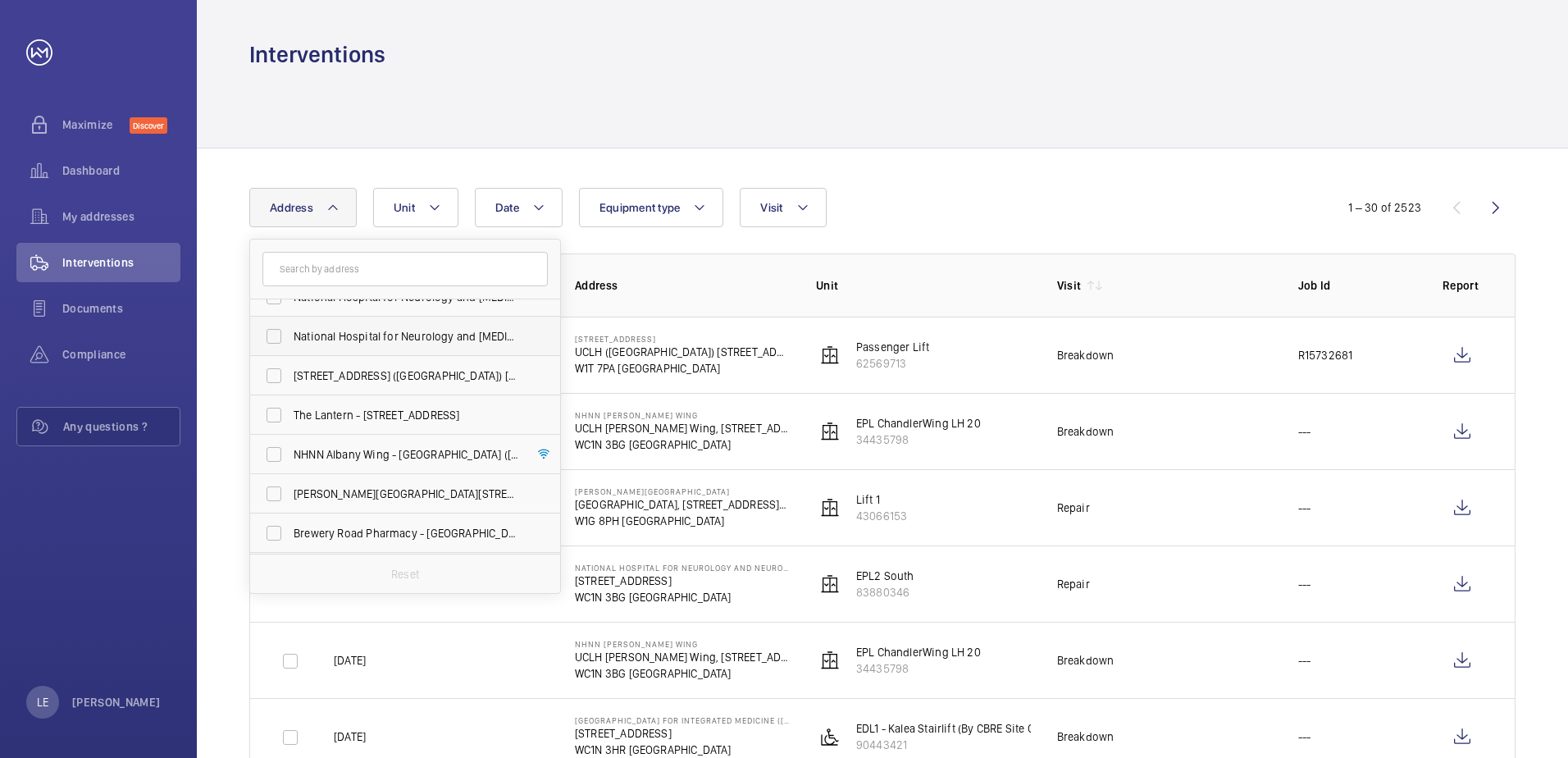
scroll to position [454, 0]
click at [377, 417] on span "[PERSON_NAME][GEOGRAPHIC_DATA][STREET_ADDRESS][PERSON_NAME]" at bounding box center [406, 415] width 225 height 17
click at [290, 417] on input "[PERSON_NAME][GEOGRAPHIC_DATA][STREET_ADDRESS][PERSON_NAME]" at bounding box center [273, 415] width 32 height 32
checkbox input "true"
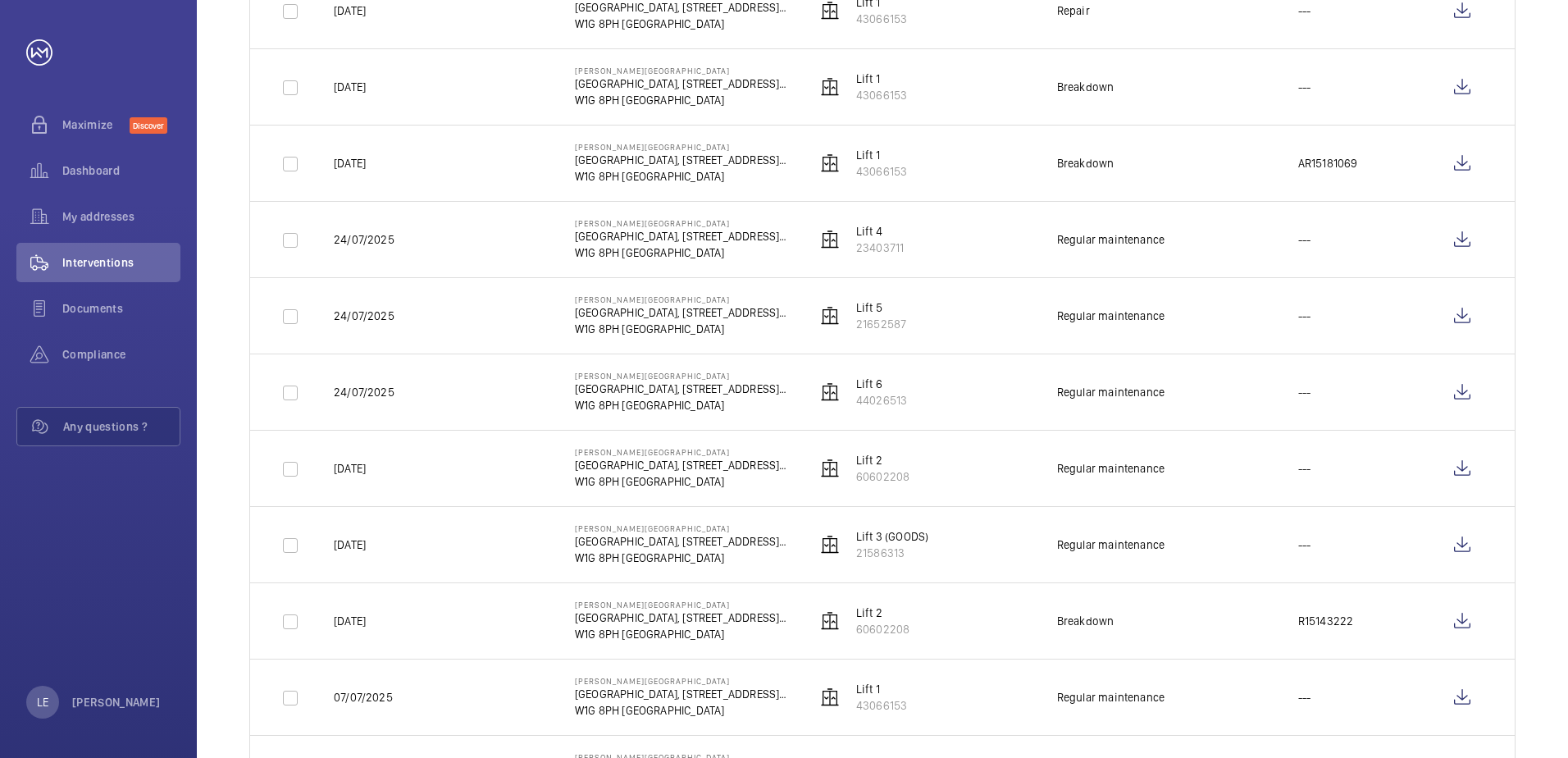
scroll to position [1722, 0]
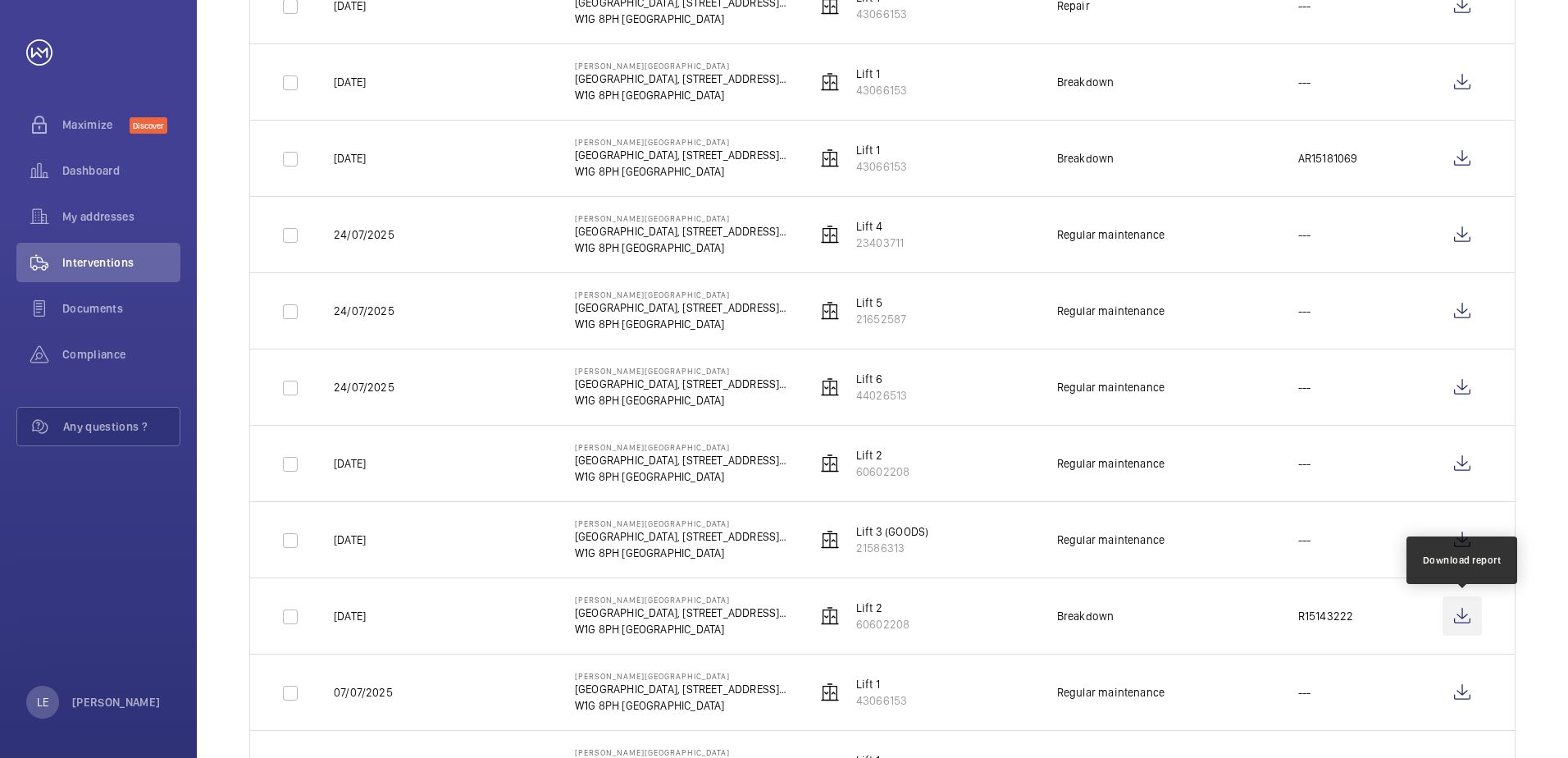
click at [1450, 624] on wm-front-icon-button at bounding box center [1462, 616] width 39 height 39
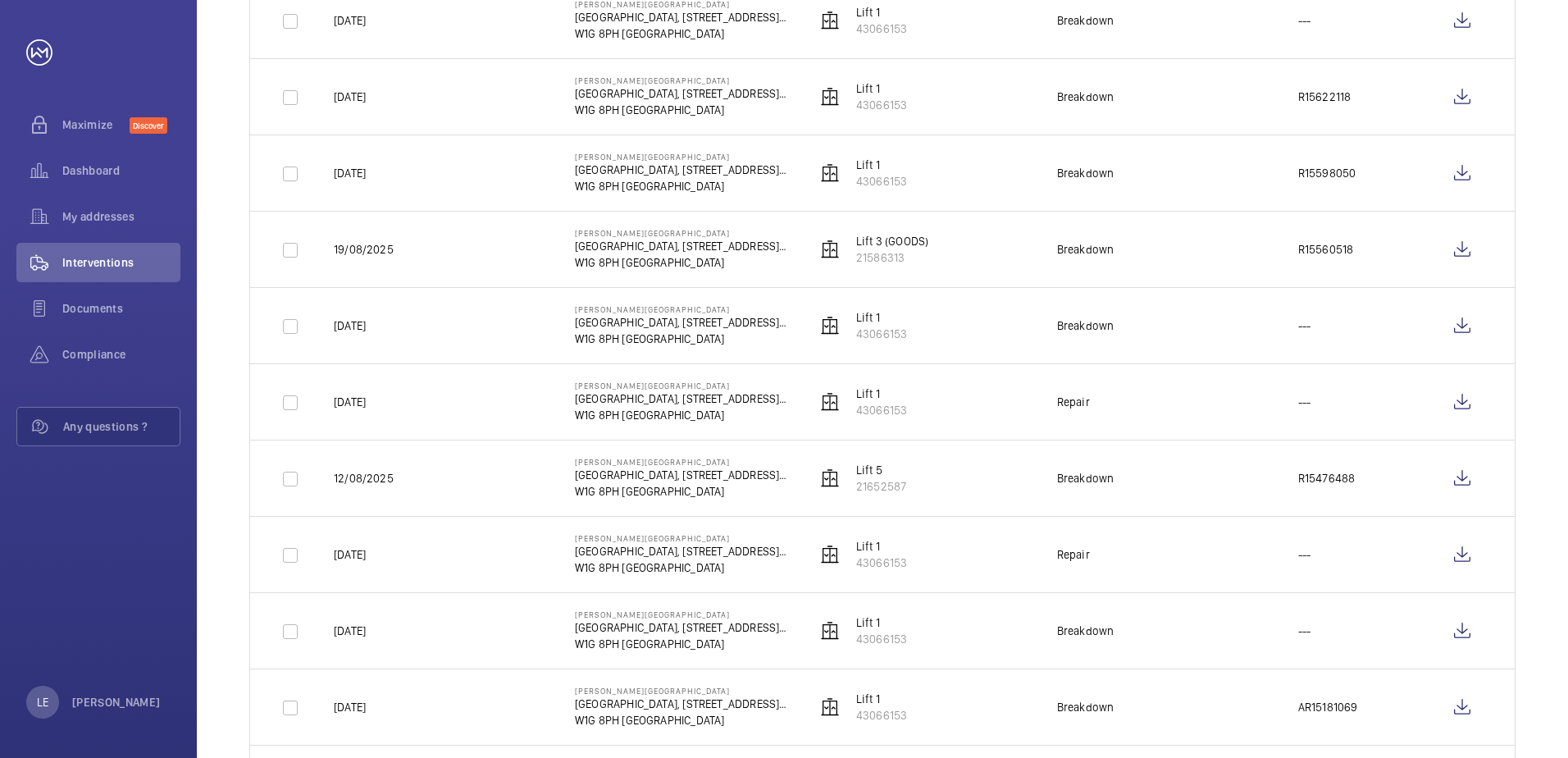
scroll to position [1476, 0]
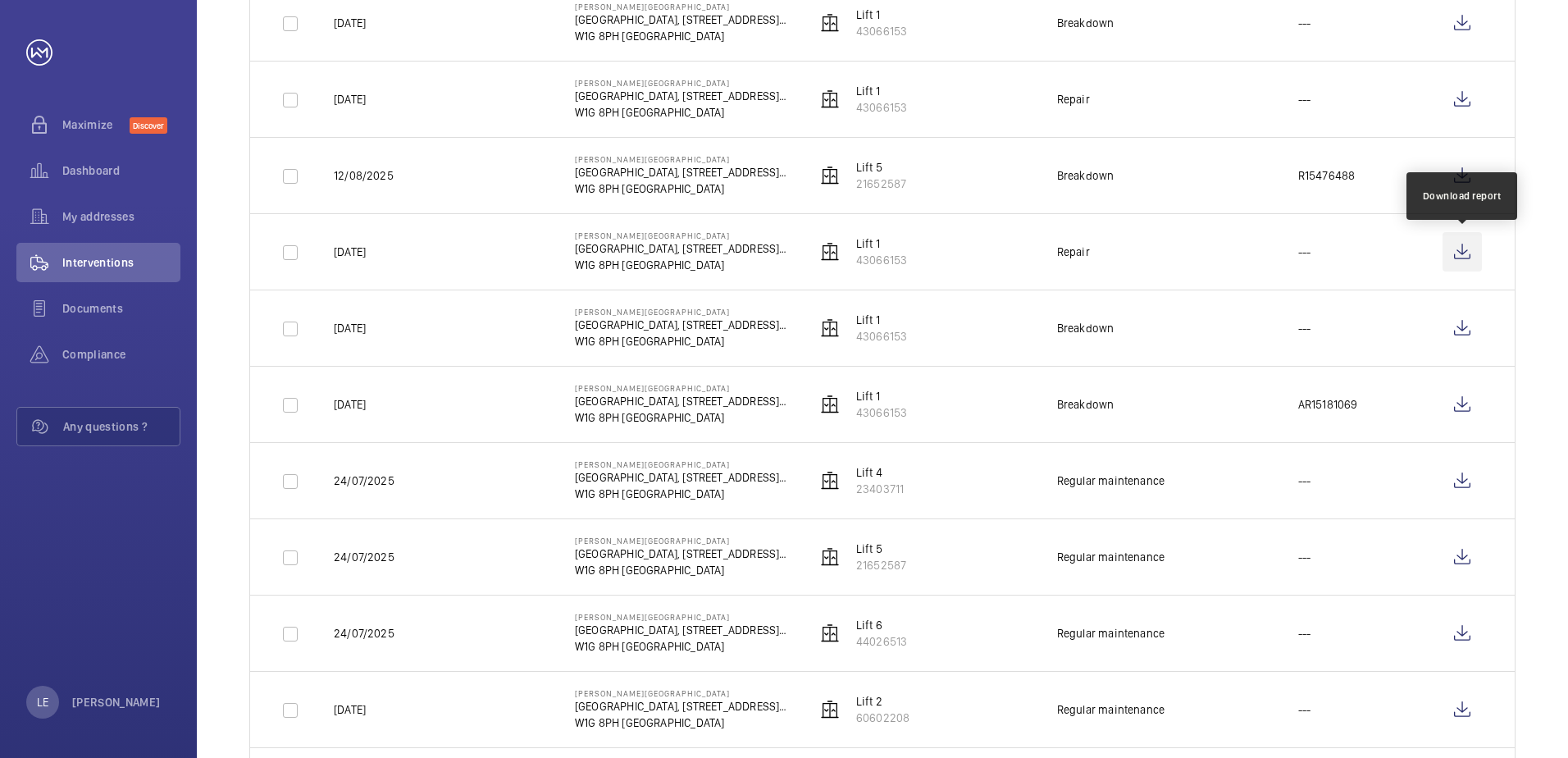
click at [1462, 256] on wm-front-icon-button at bounding box center [1462, 252] width 39 height 39
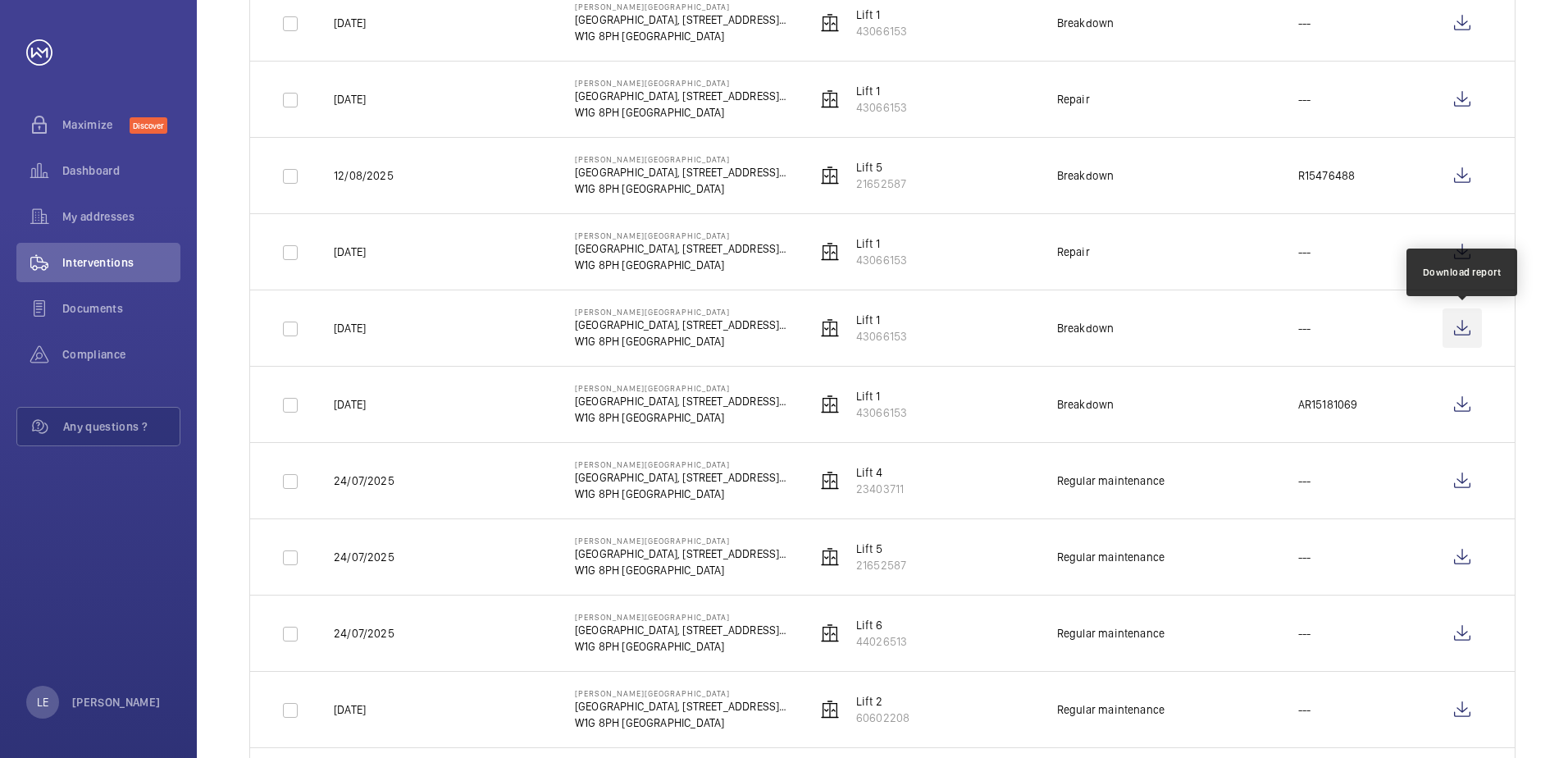
click at [1473, 316] on wm-front-icon-button at bounding box center [1462, 328] width 39 height 39
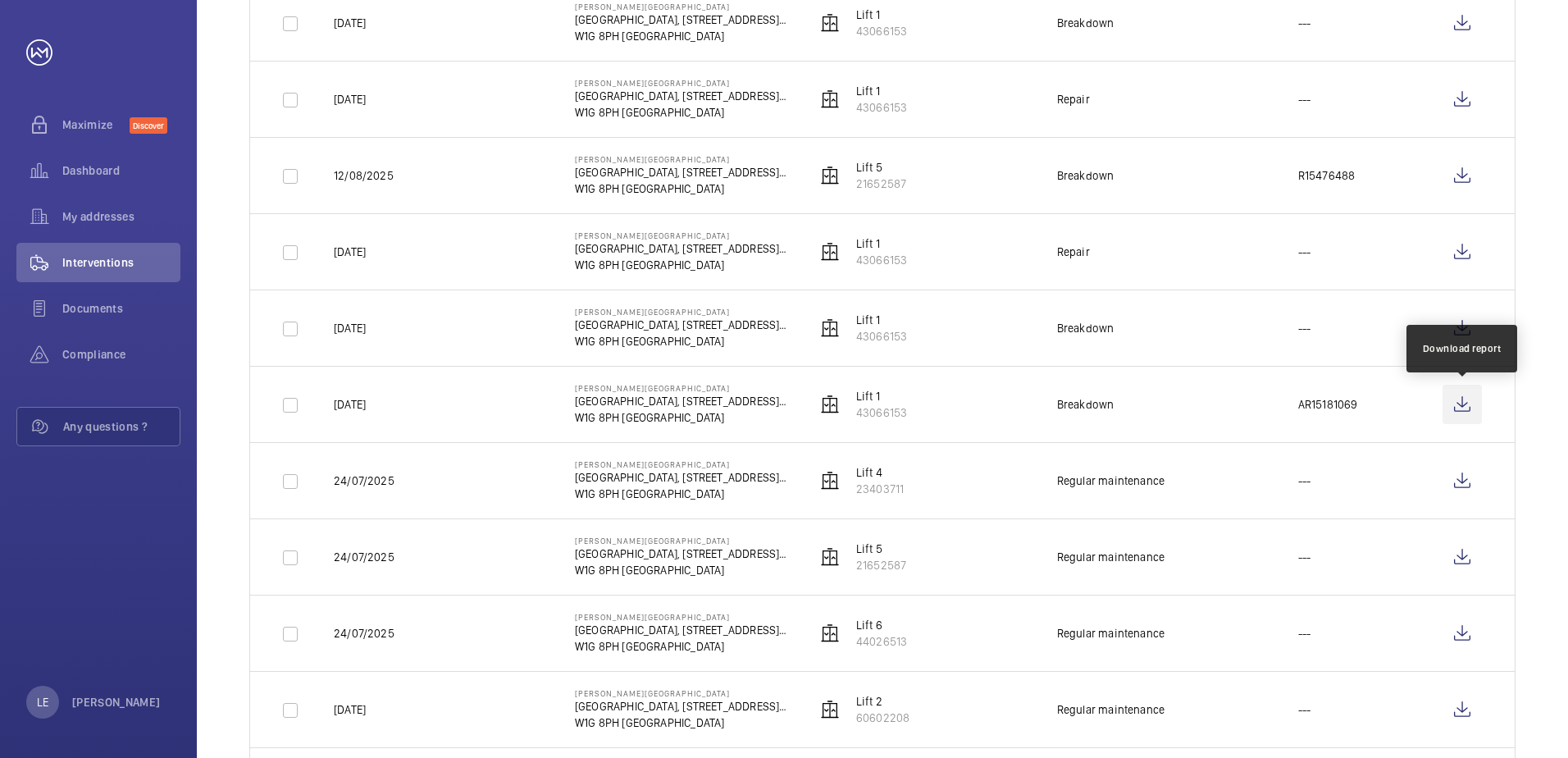
click at [1462, 415] on wm-front-icon-button at bounding box center [1462, 404] width 39 height 39
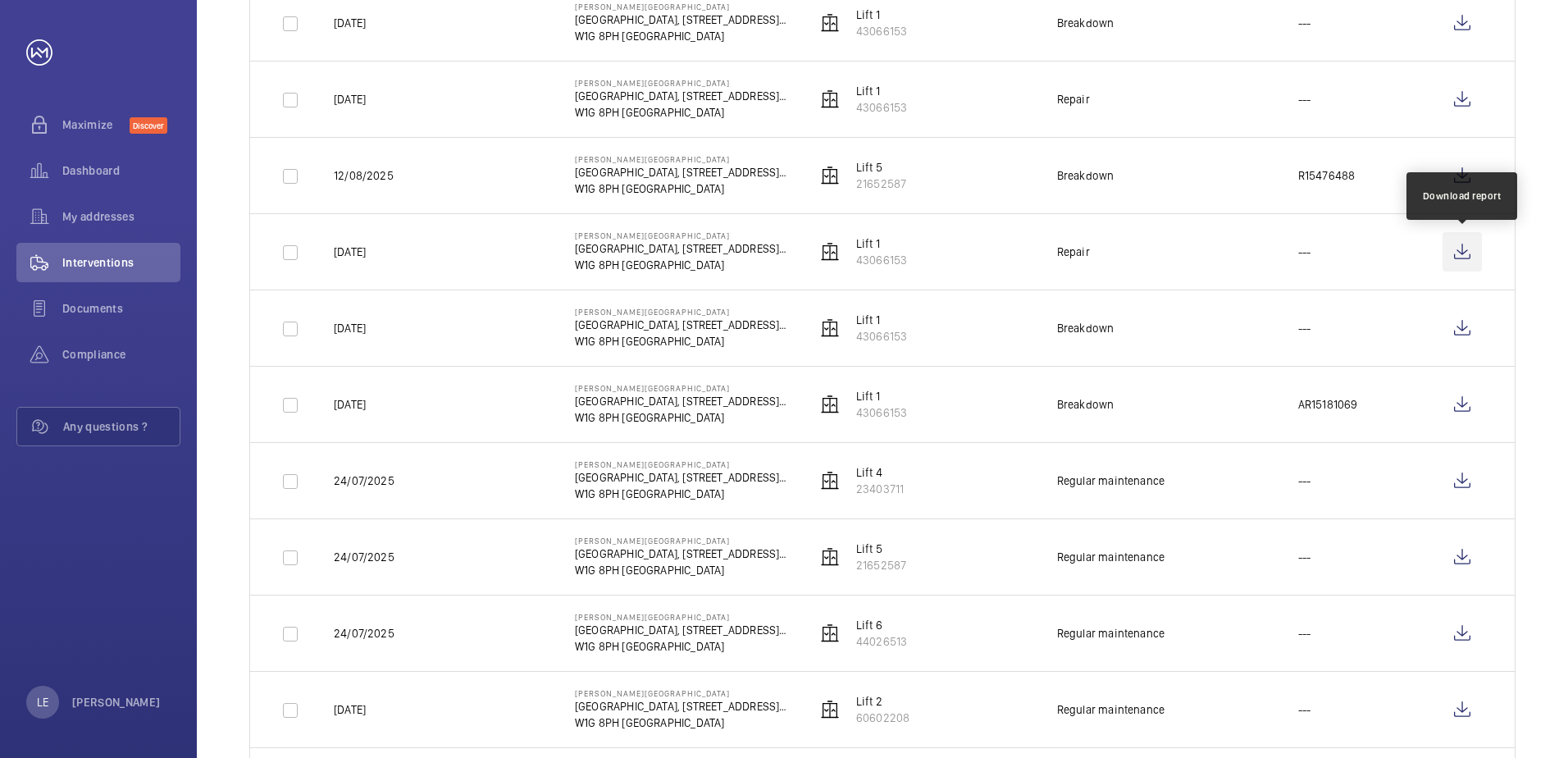
click at [1475, 259] on wm-front-icon-button at bounding box center [1462, 252] width 39 height 39
